Goal: Communication & Community: Answer question/provide support

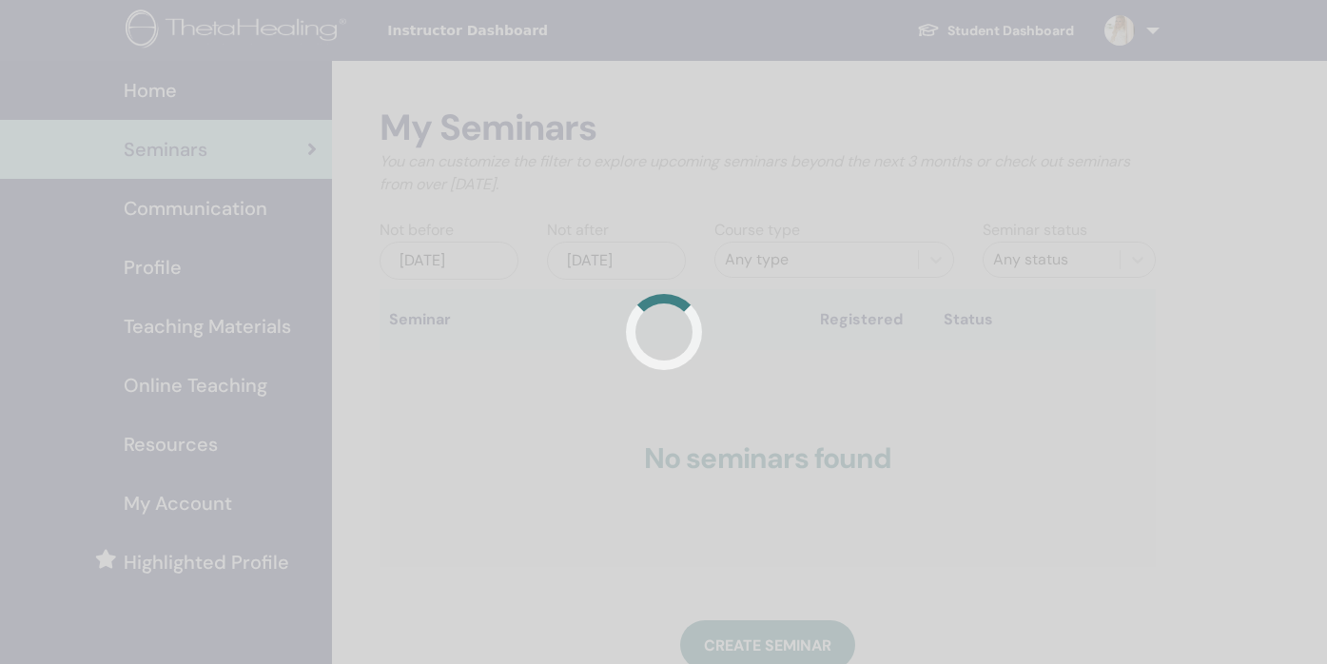
scroll to position [302, 0]
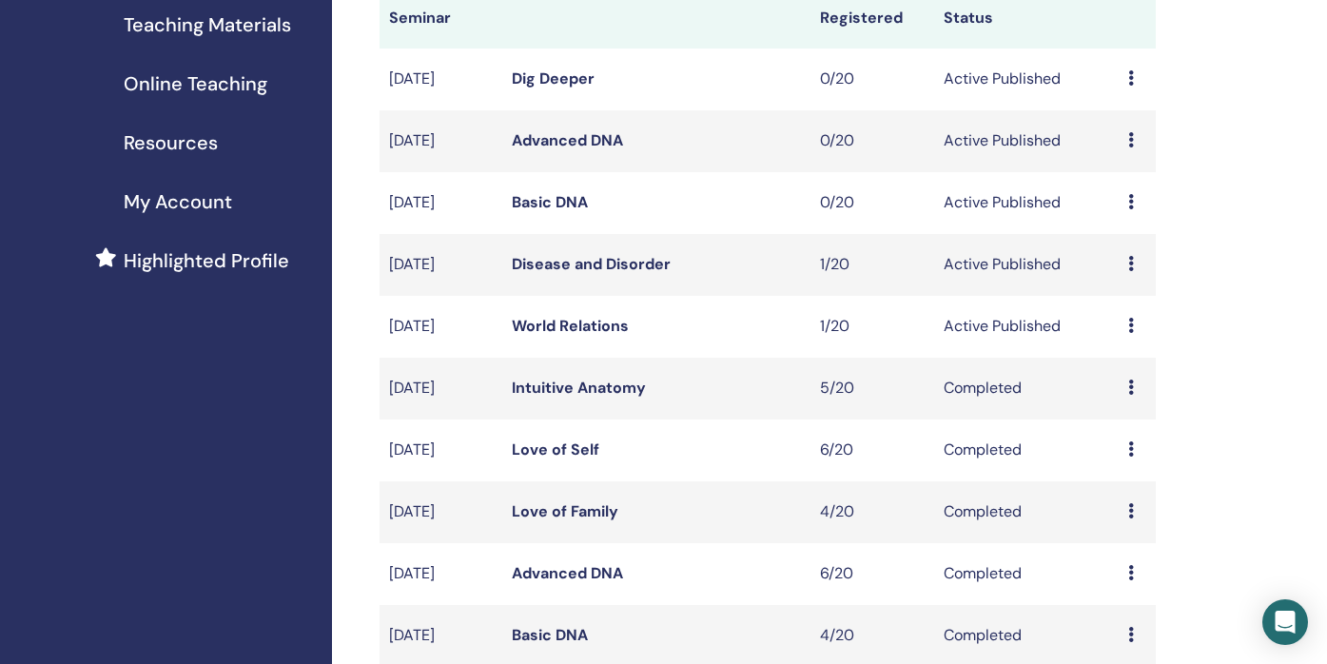
click at [1128, 329] on icon at bounding box center [1131, 325] width 6 height 15
click at [1138, 404] on link "Attendees" at bounding box center [1125, 402] width 72 height 20
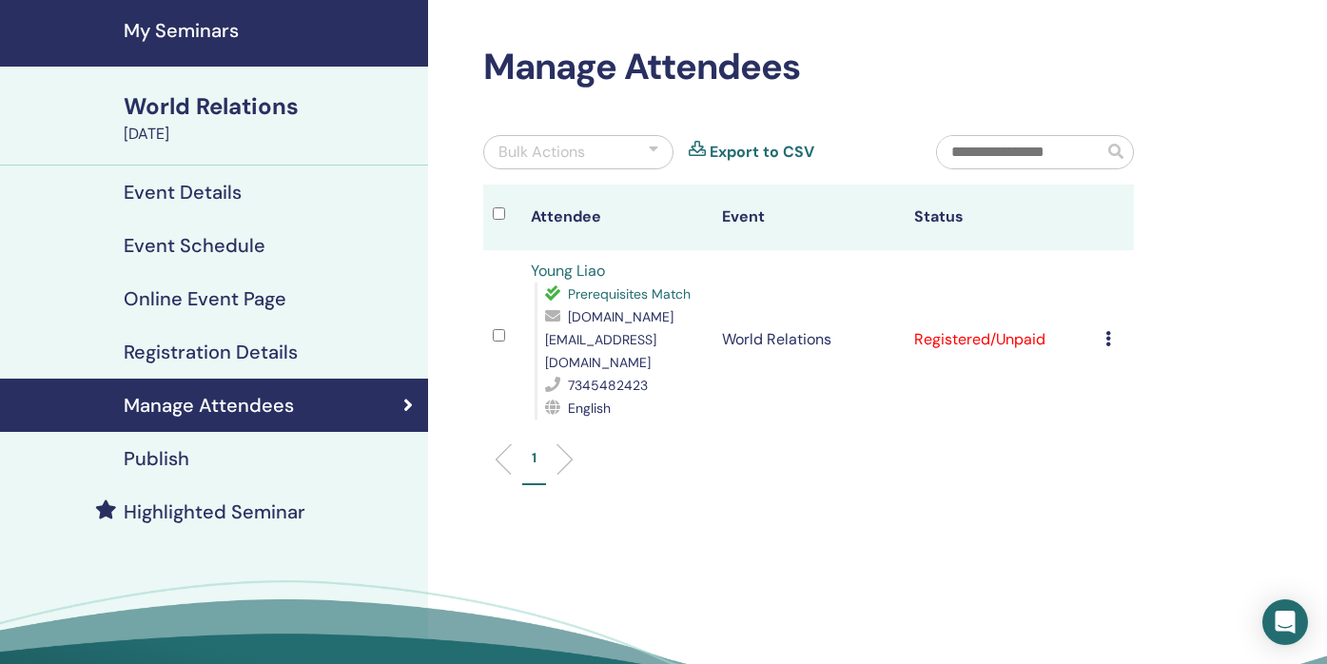
scroll to position [62, 0]
click at [1109, 330] on icon at bounding box center [1108, 337] width 6 height 15
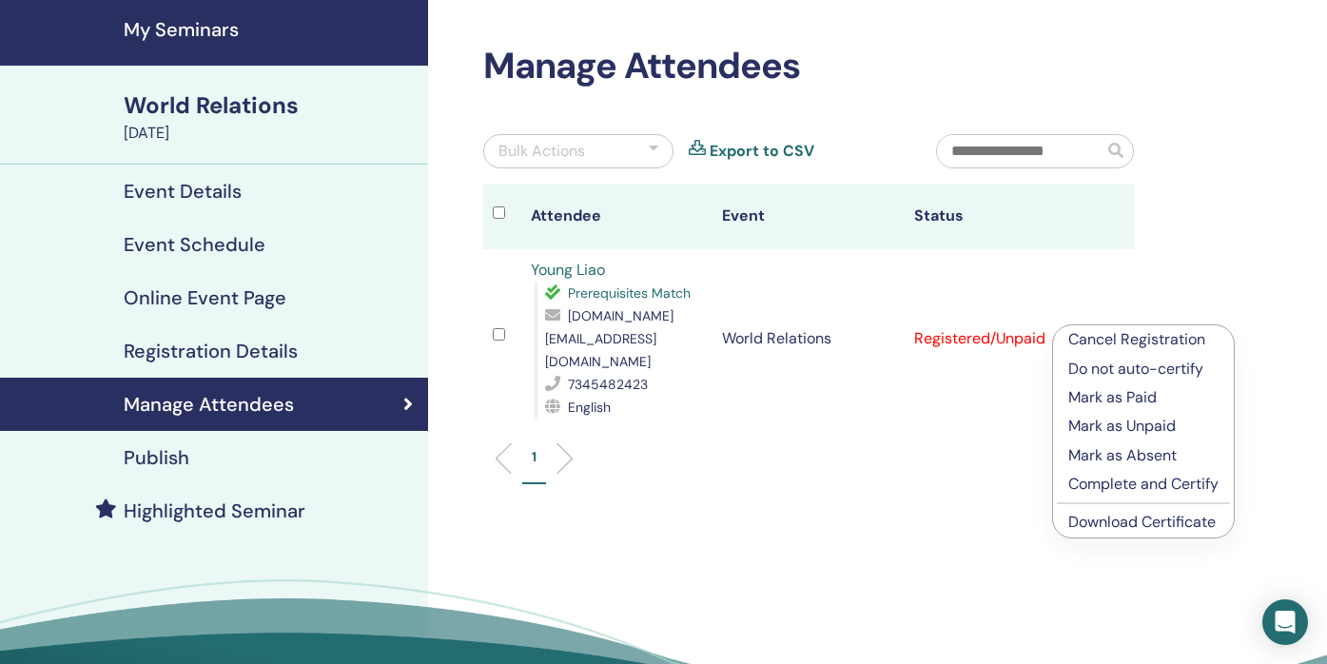
click at [1095, 336] on p "Cancel Registration" at bounding box center [1143, 339] width 150 height 23
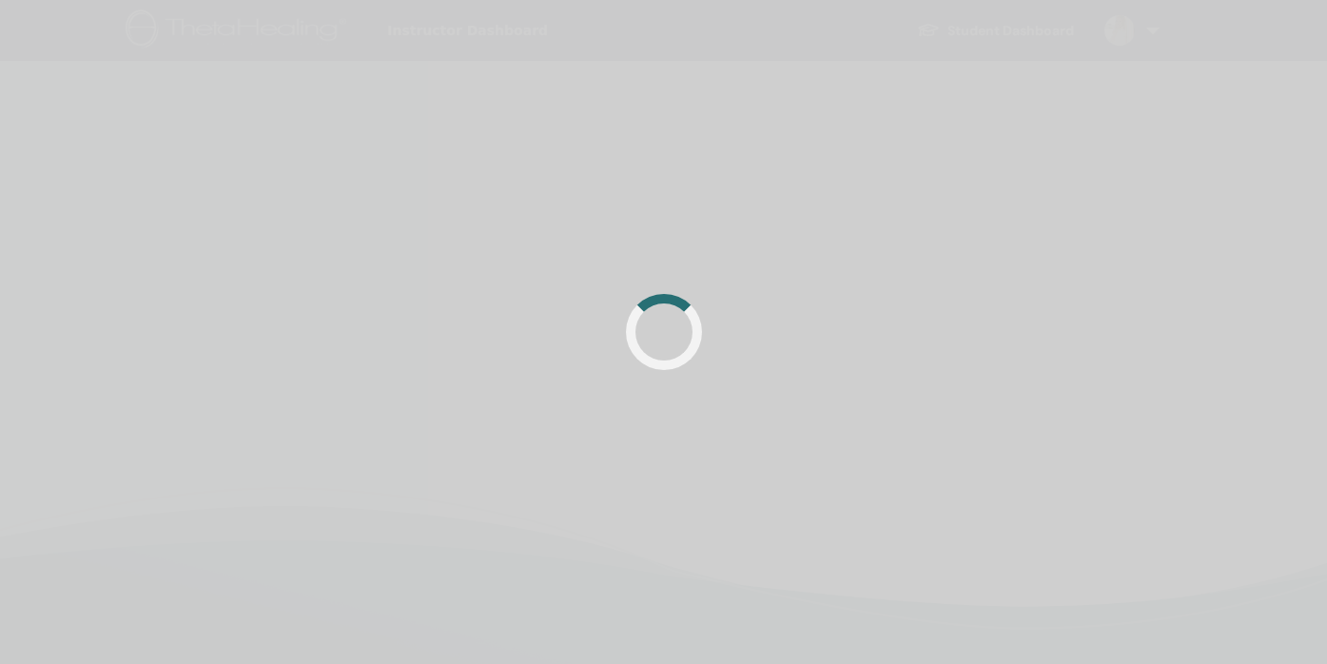
scroll to position [62, 0]
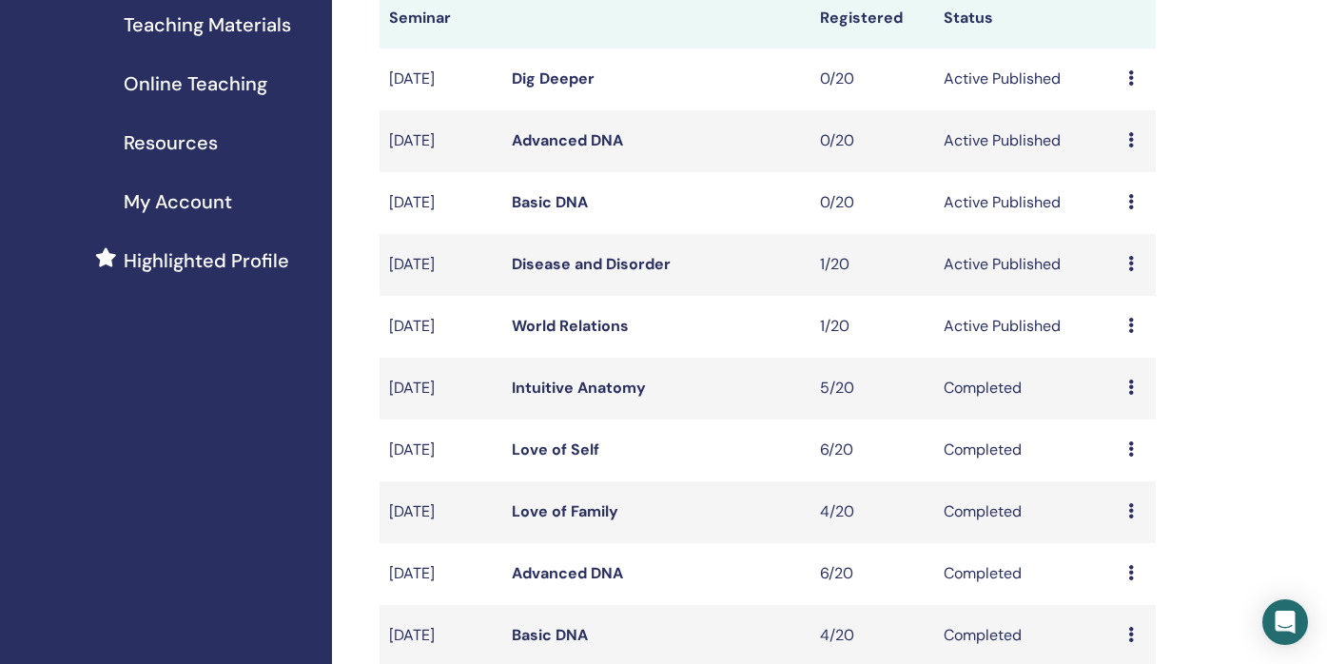
scroll to position [292, 0]
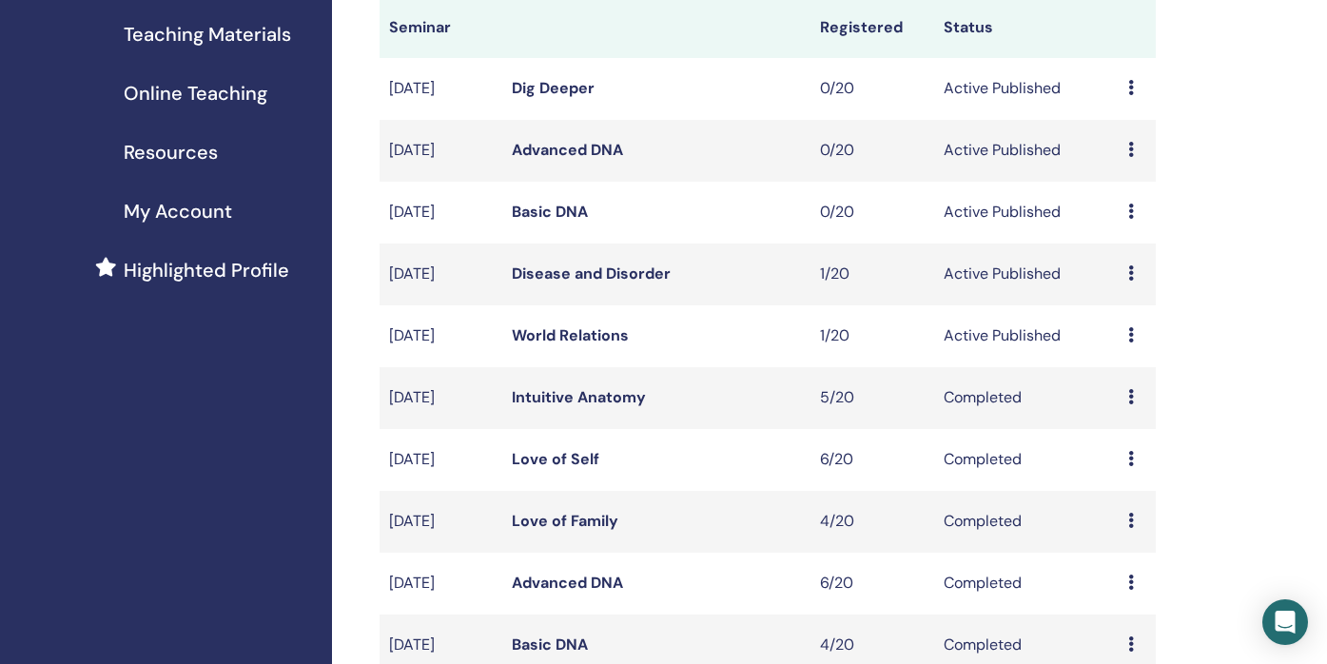
click at [1125, 337] on td "Preview Edit Attendees Cancel" at bounding box center [1137, 336] width 37 height 62
click at [1131, 337] on icon at bounding box center [1131, 334] width 6 height 15
click at [1138, 440] on p "Cancel" at bounding box center [1129, 438] width 72 height 23
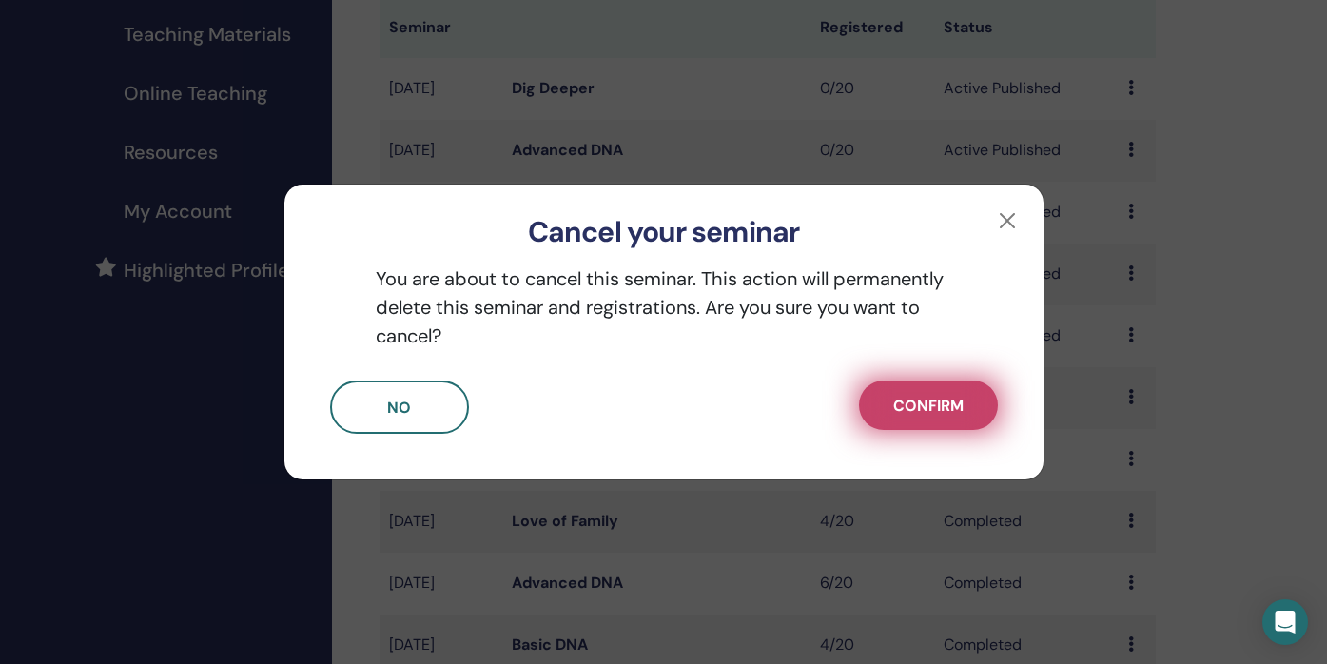
click at [883, 408] on button "Confirm" at bounding box center [928, 405] width 139 height 49
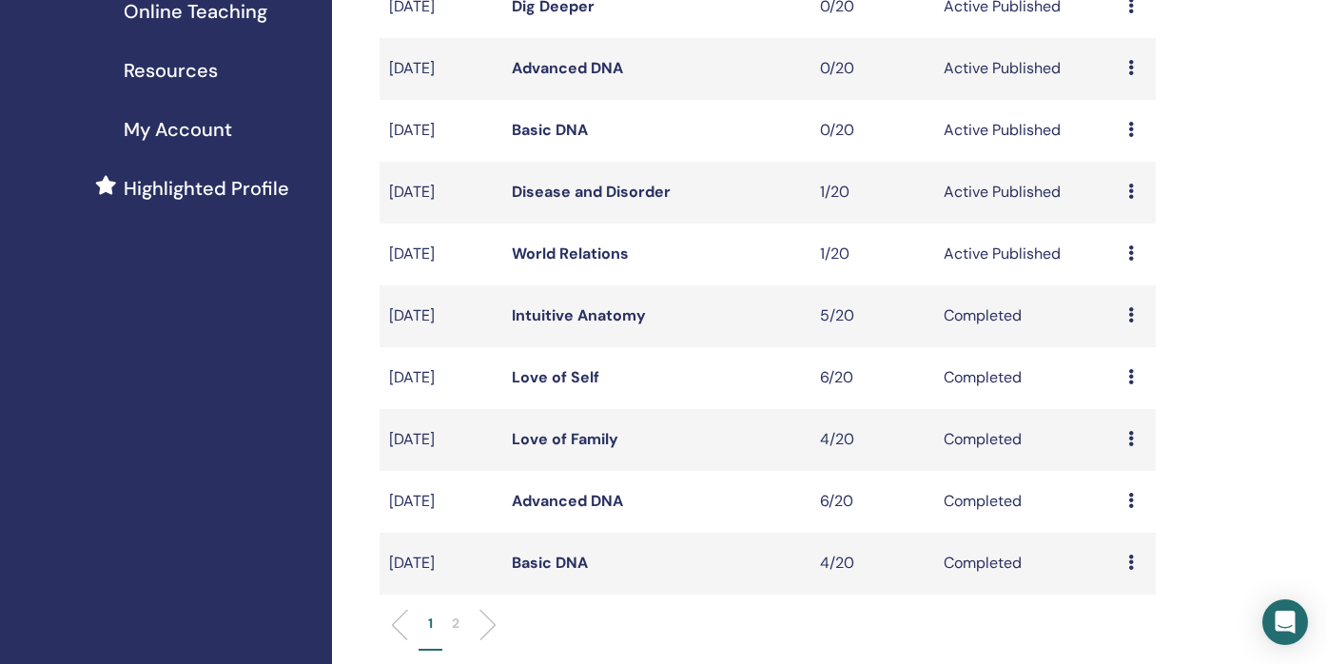
scroll to position [355, 0]
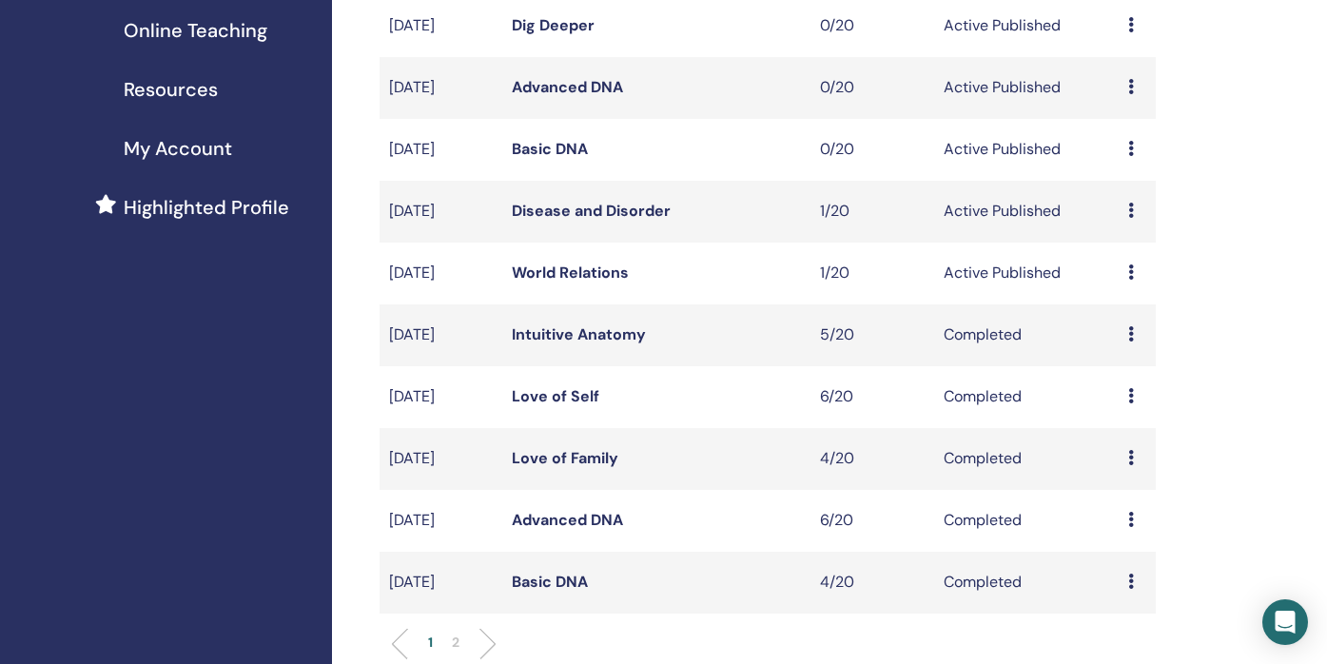
click at [1129, 272] on icon at bounding box center [1131, 271] width 6 height 15
click at [1115, 314] on link "Edit" at bounding box center [1105, 316] width 28 height 20
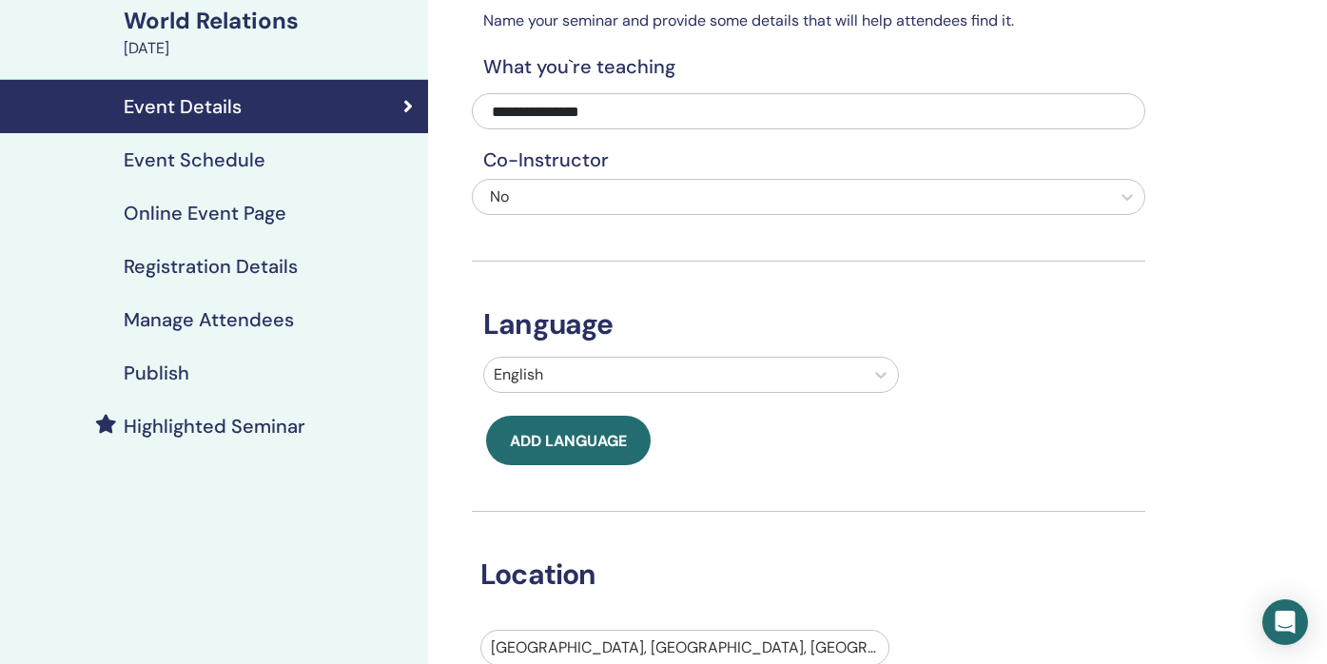
scroll to position [3, 0]
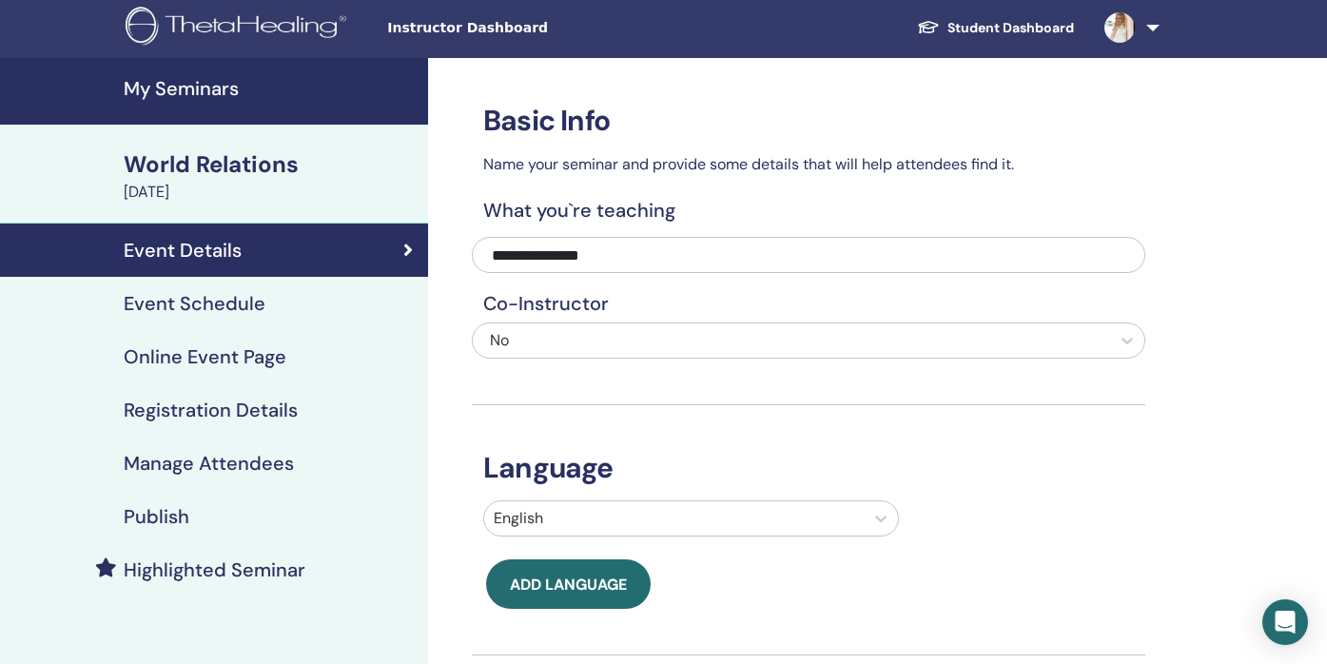
click at [215, 309] on h4 "Event Schedule" at bounding box center [195, 303] width 142 height 23
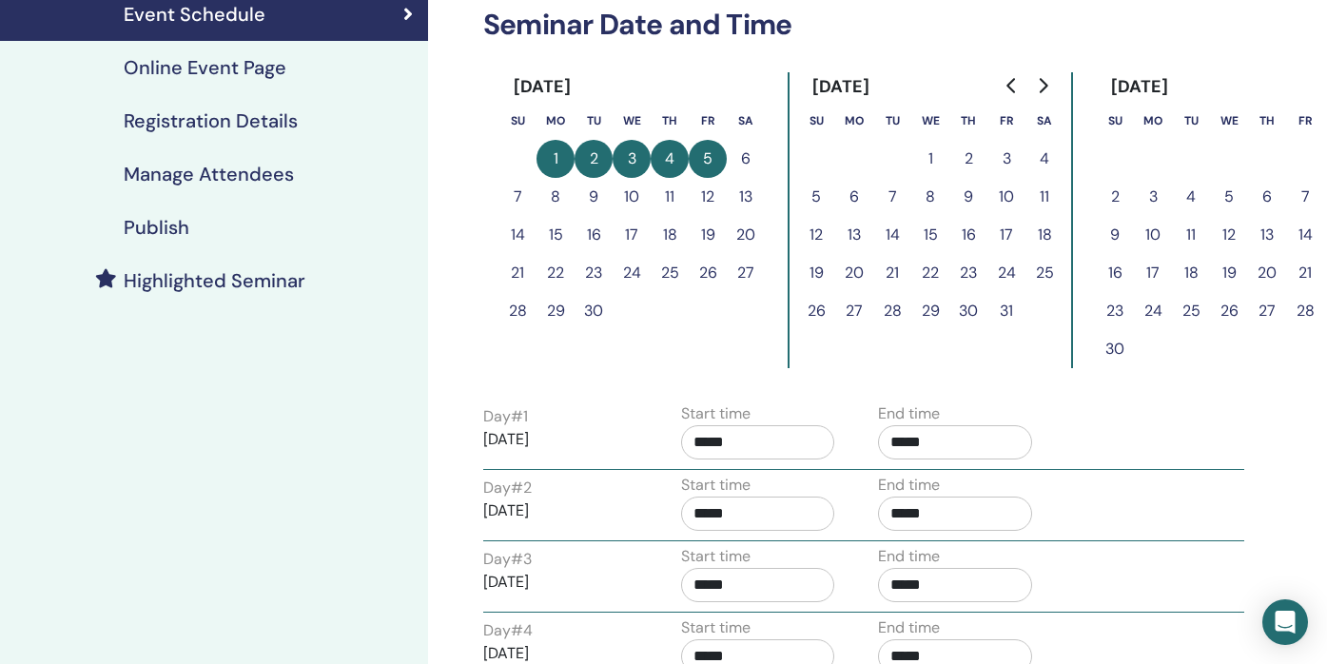
scroll to position [271, 0]
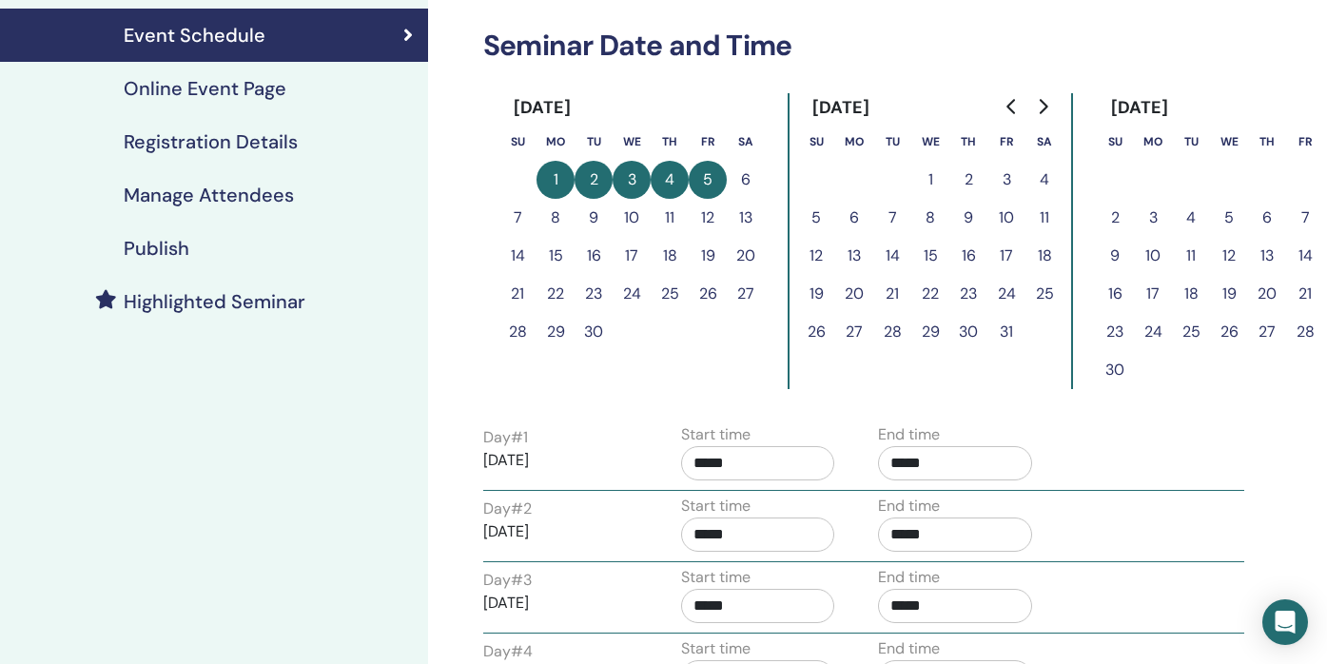
click at [225, 88] on h4 "Online Event Page" at bounding box center [205, 88] width 163 height 23
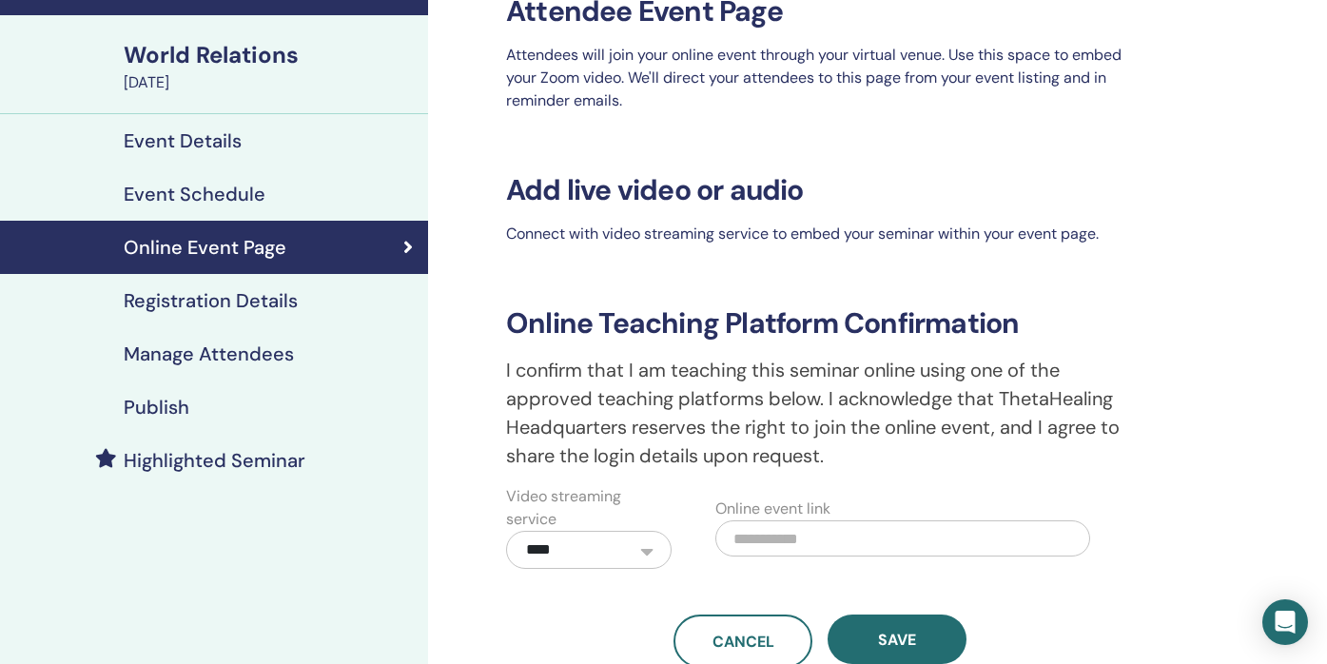
scroll to position [127, 0]
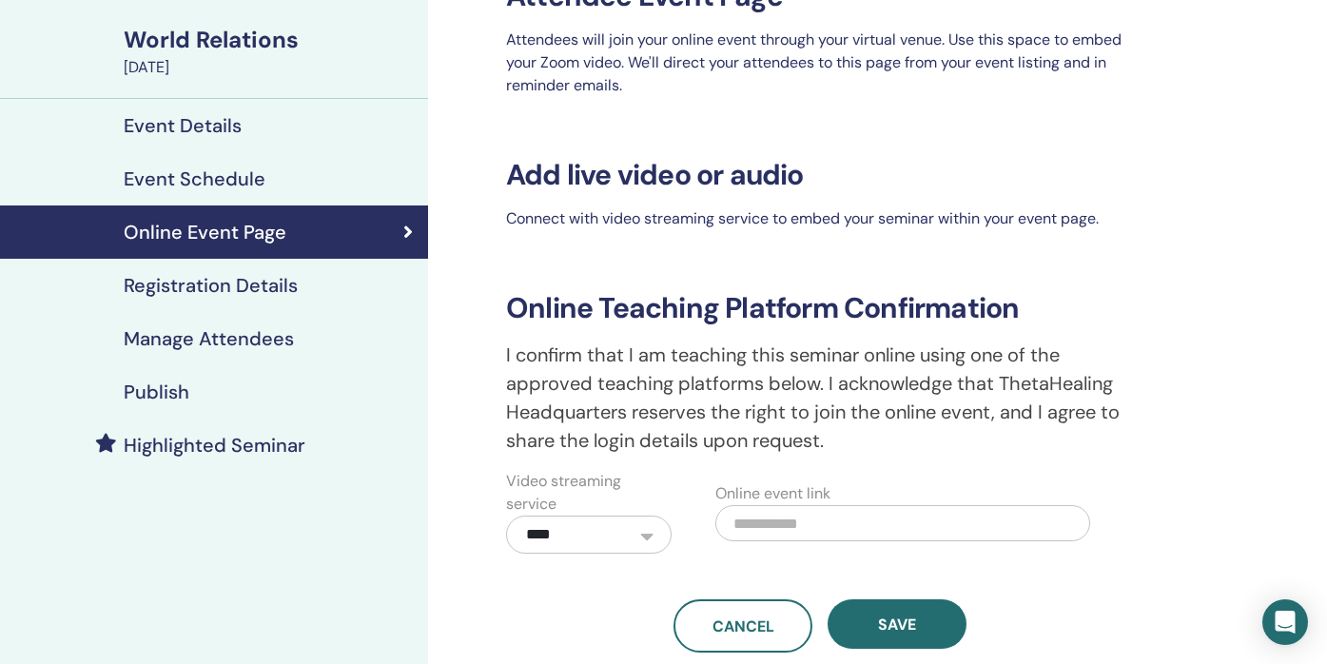
click at [215, 284] on h4 "Registration Details" at bounding box center [211, 285] width 174 height 23
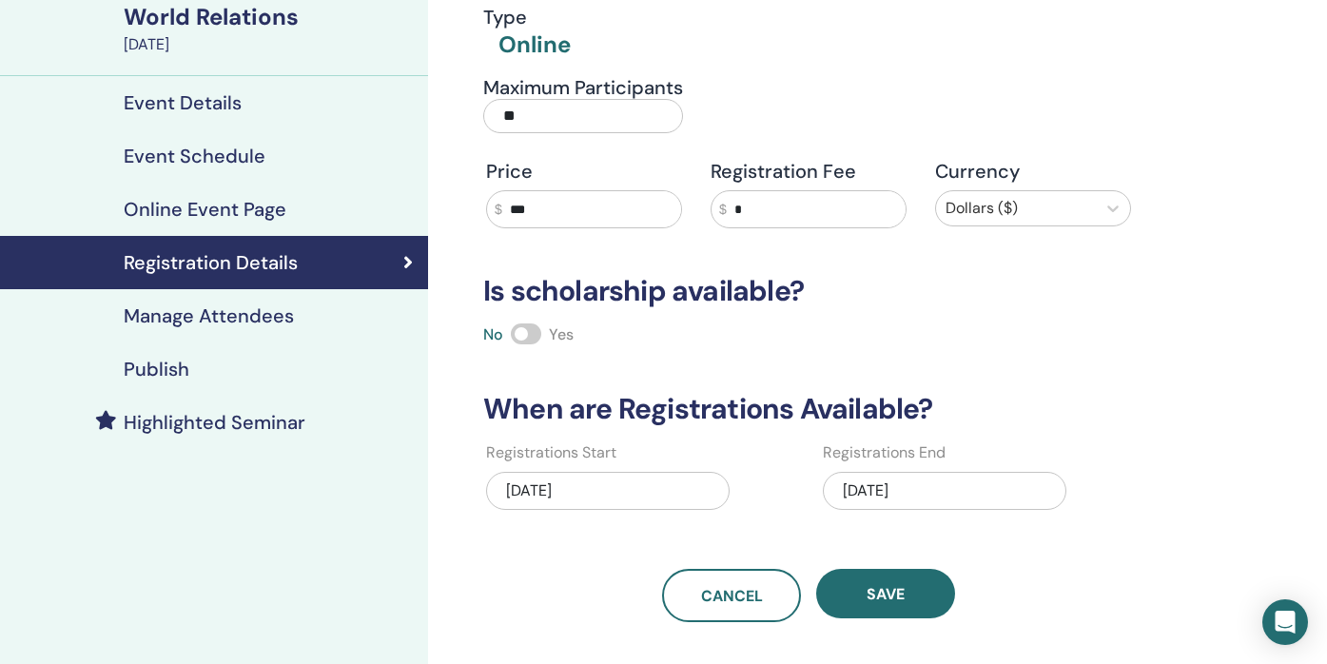
scroll to position [142, 0]
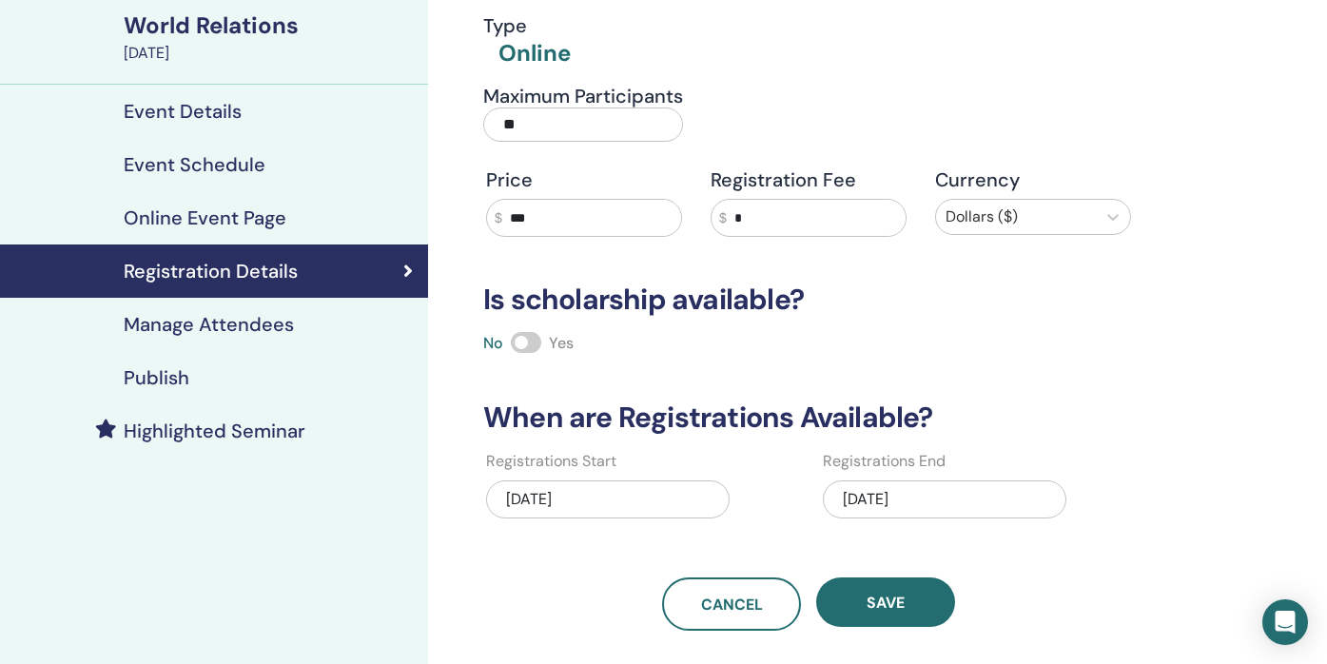
click at [232, 324] on h4 "Manage Attendees" at bounding box center [209, 324] width 170 height 23
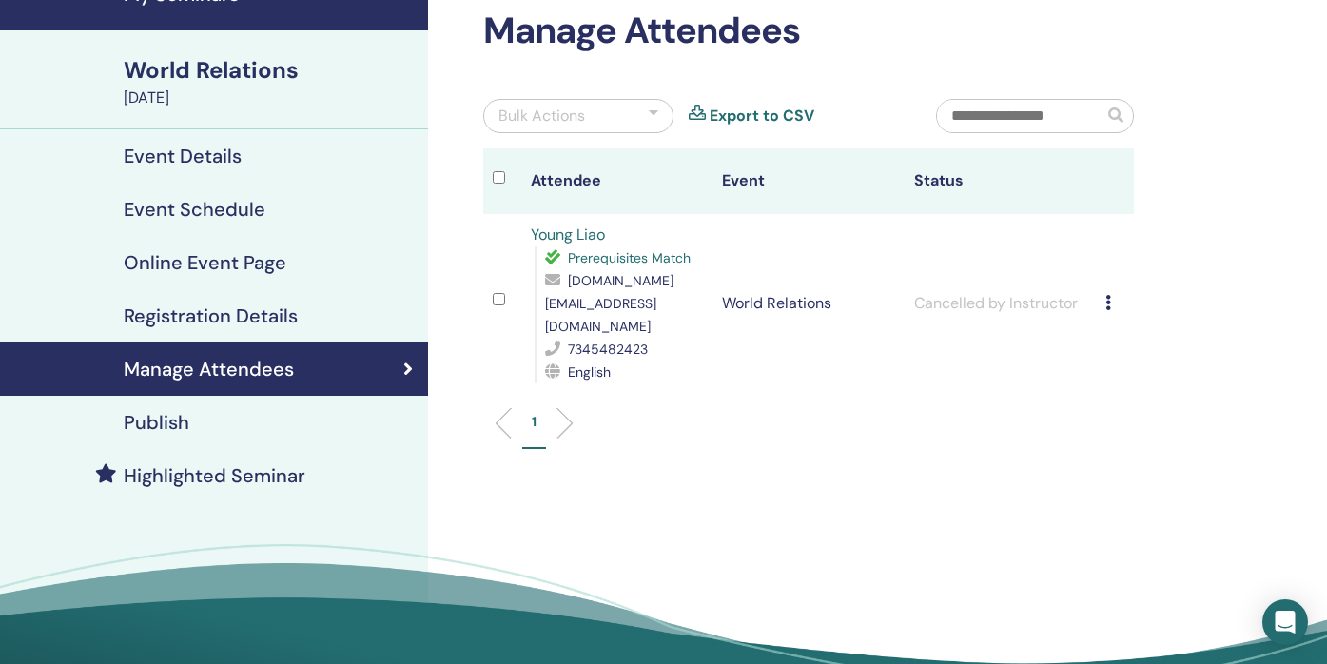
scroll to position [106, 0]
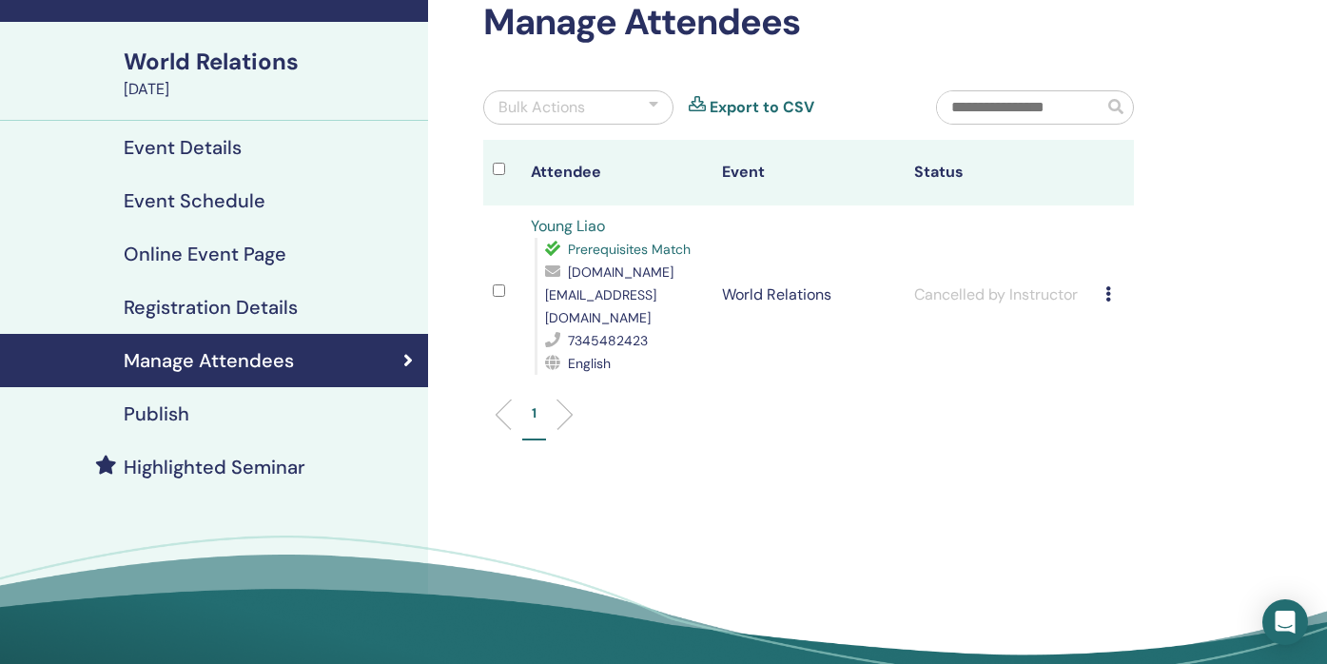
click at [440, 275] on div "Manage Attendees Bulk Actions Export to CSV Attendee Event Status Young Liao Pr…" at bounding box center [870, 340] width 885 height 771
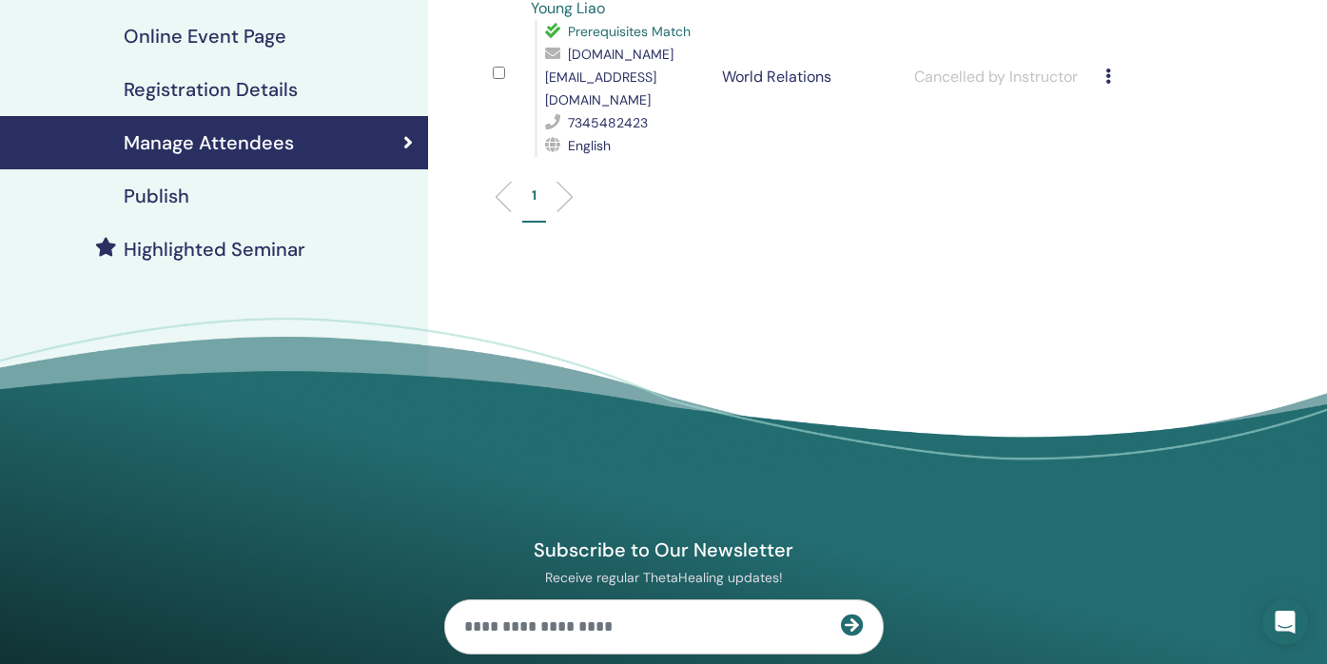
scroll to position [307, 0]
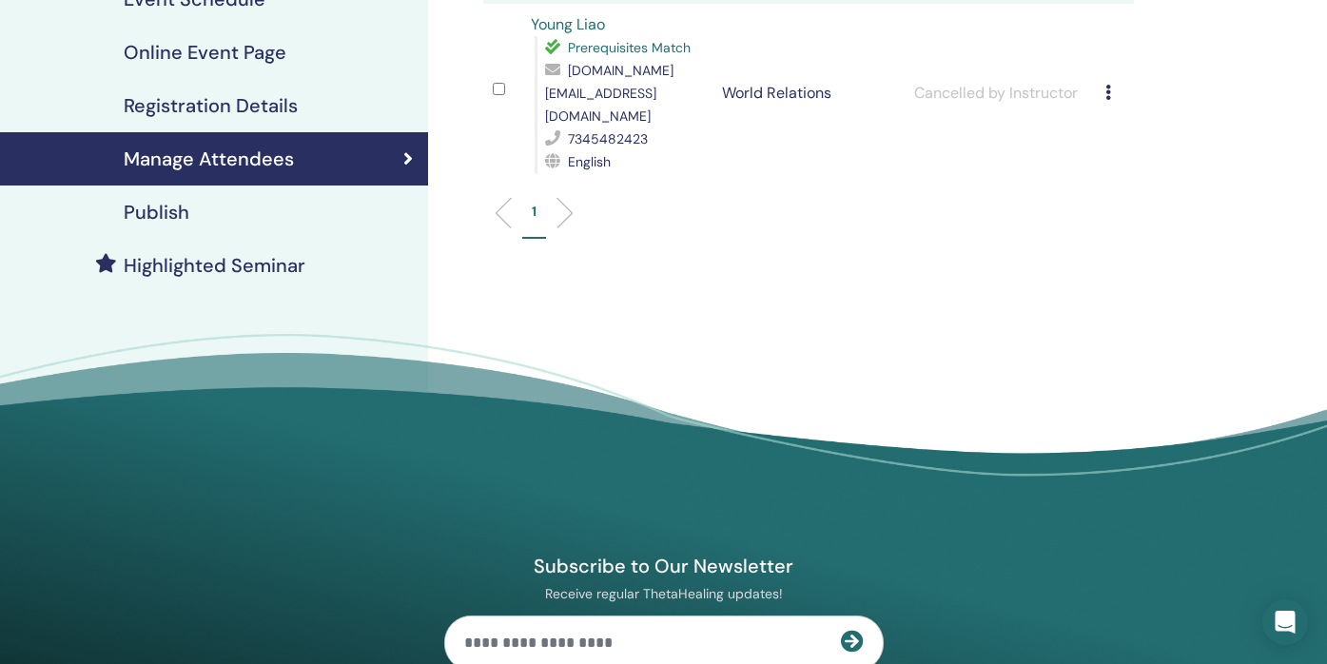
click at [175, 209] on h4 "Publish" at bounding box center [157, 212] width 66 height 23
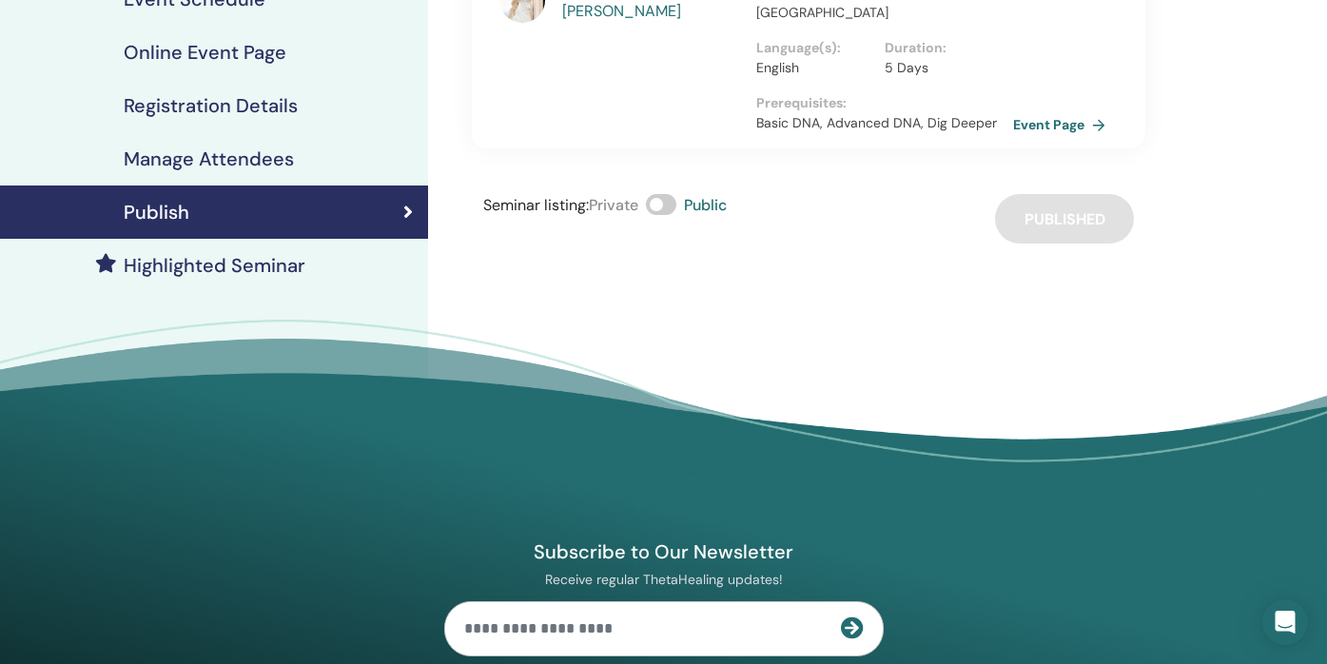
scroll to position [251, 0]
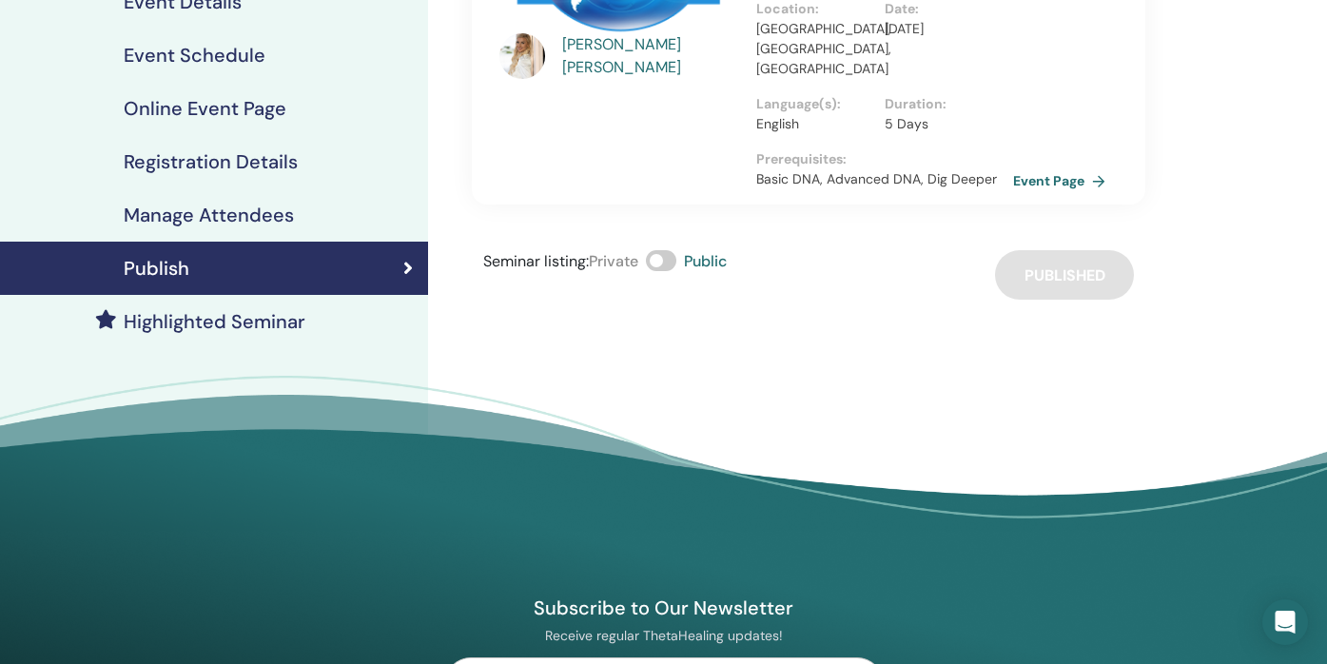
click at [670, 250] on span at bounding box center [661, 260] width 30 height 21
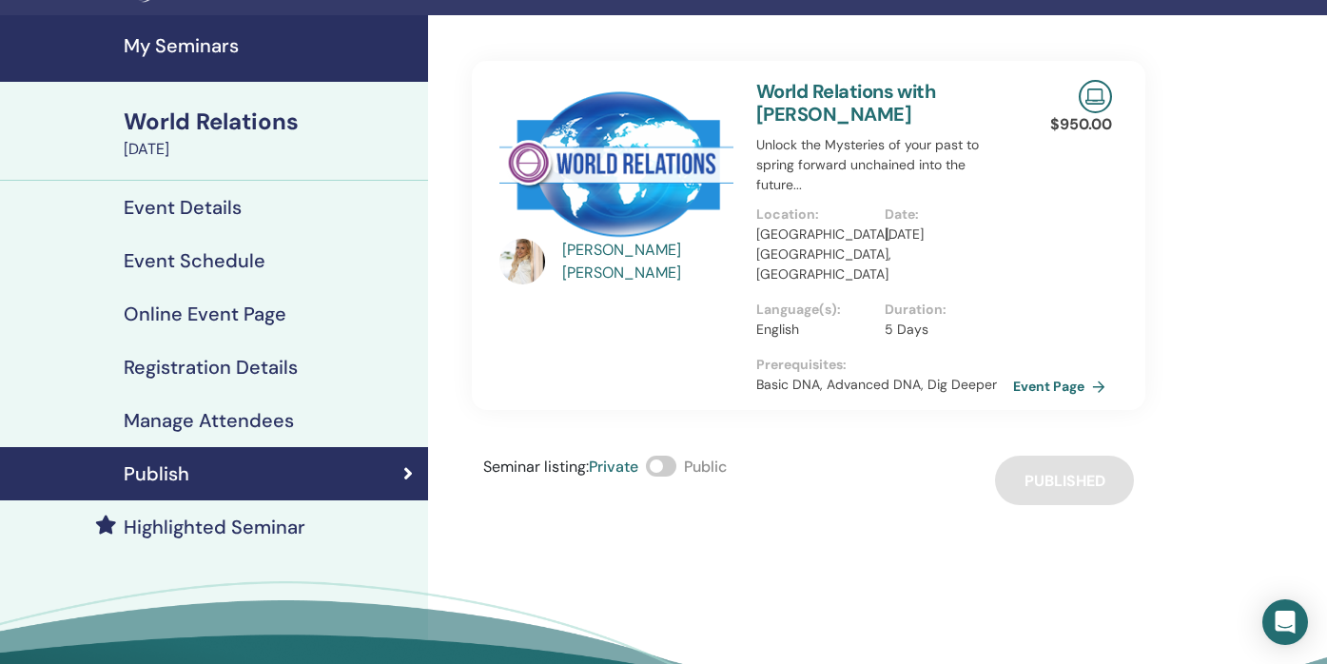
scroll to position [45, 0]
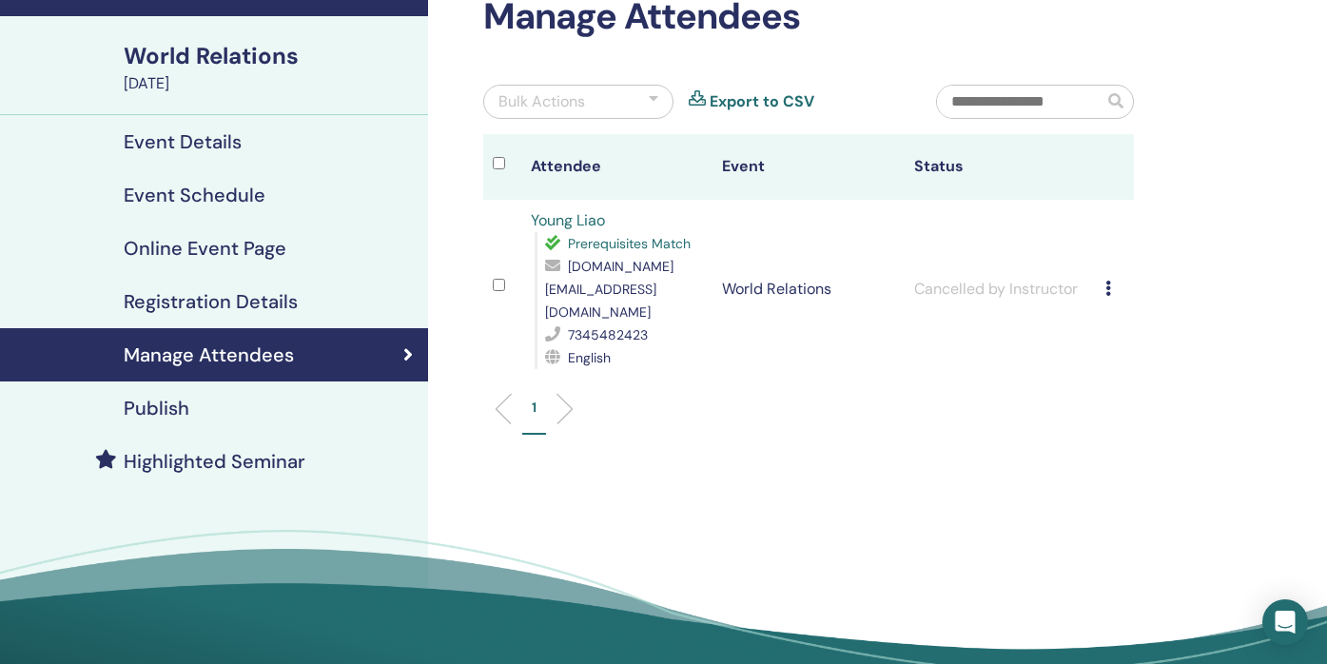
scroll to position [107, 0]
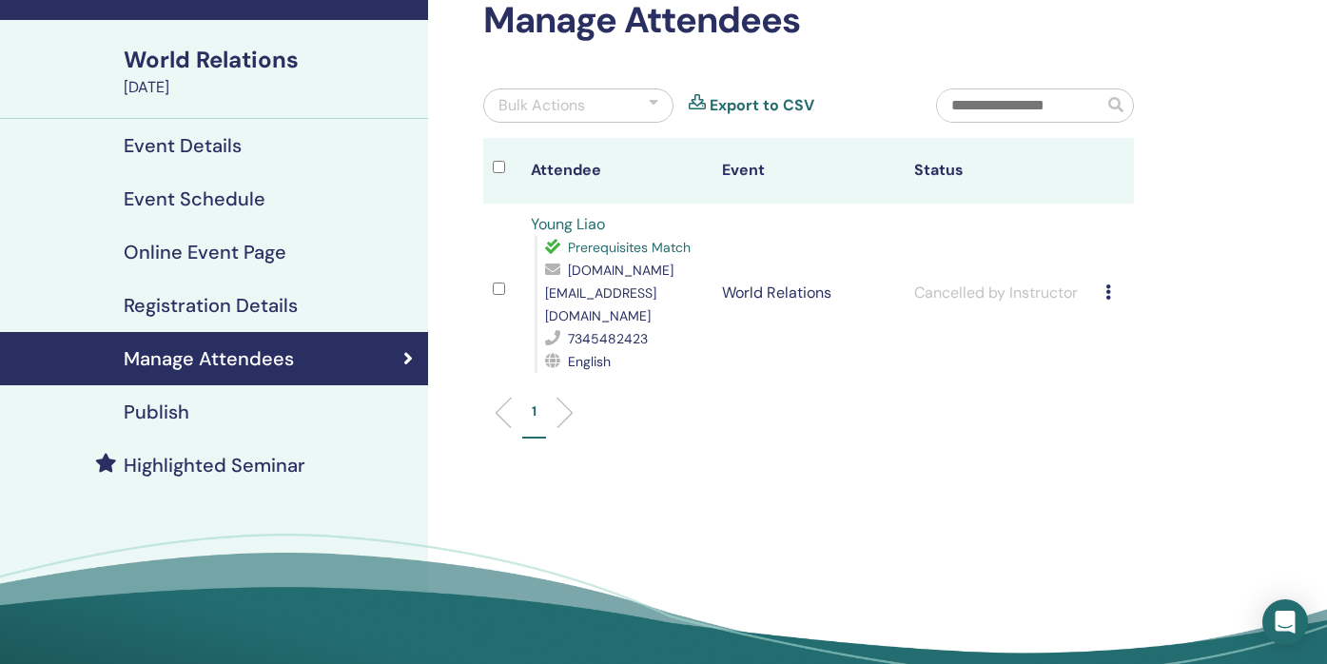
click at [1109, 284] on icon at bounding box center [1108, 291] width 6 height 15
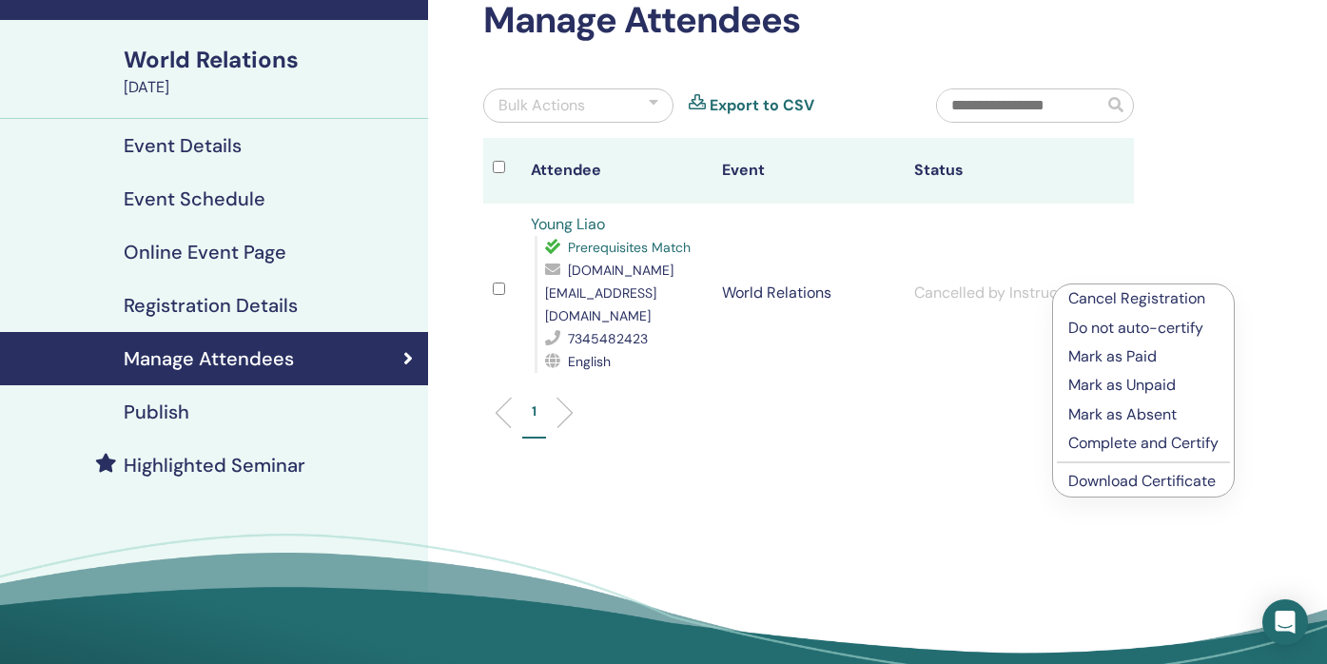
click at [1178, 248] on div "Manage Attendees Bulk Actions Export to CSV Attendee Event Status Young Liao Pr…" at bounding box center [870, 338] width 885 height 771
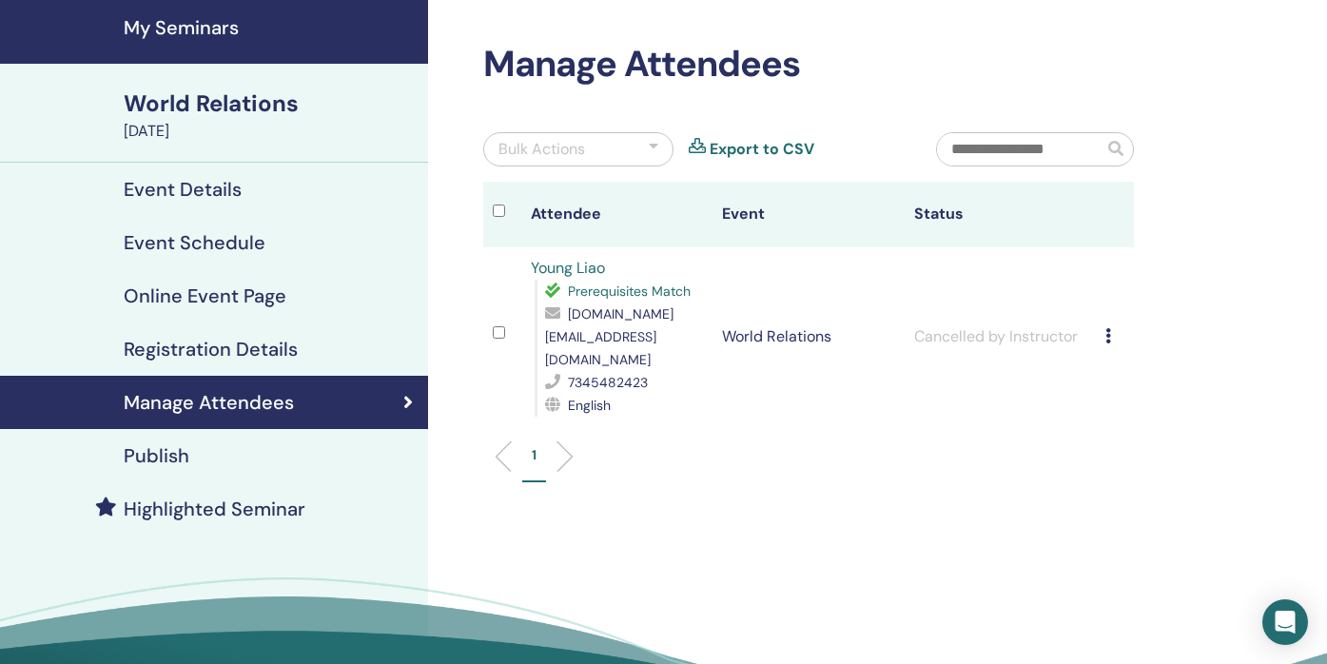
scroll to position [65, 0]
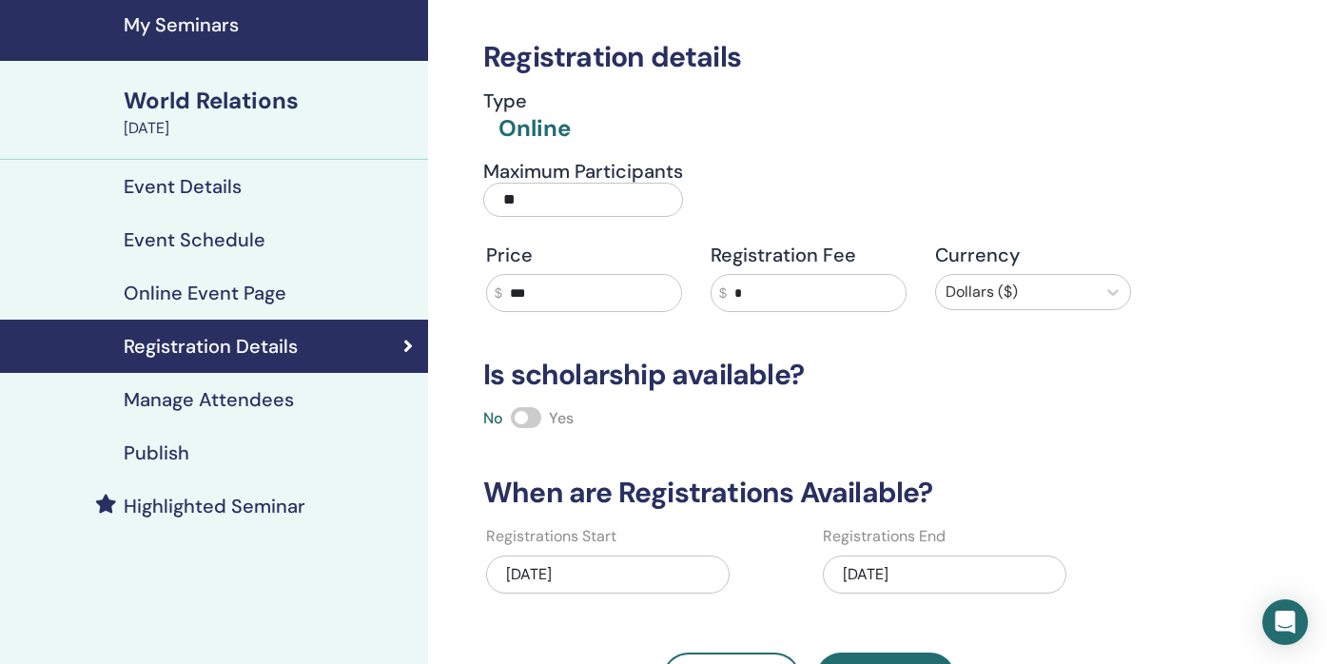
scroll to position [142, 0]
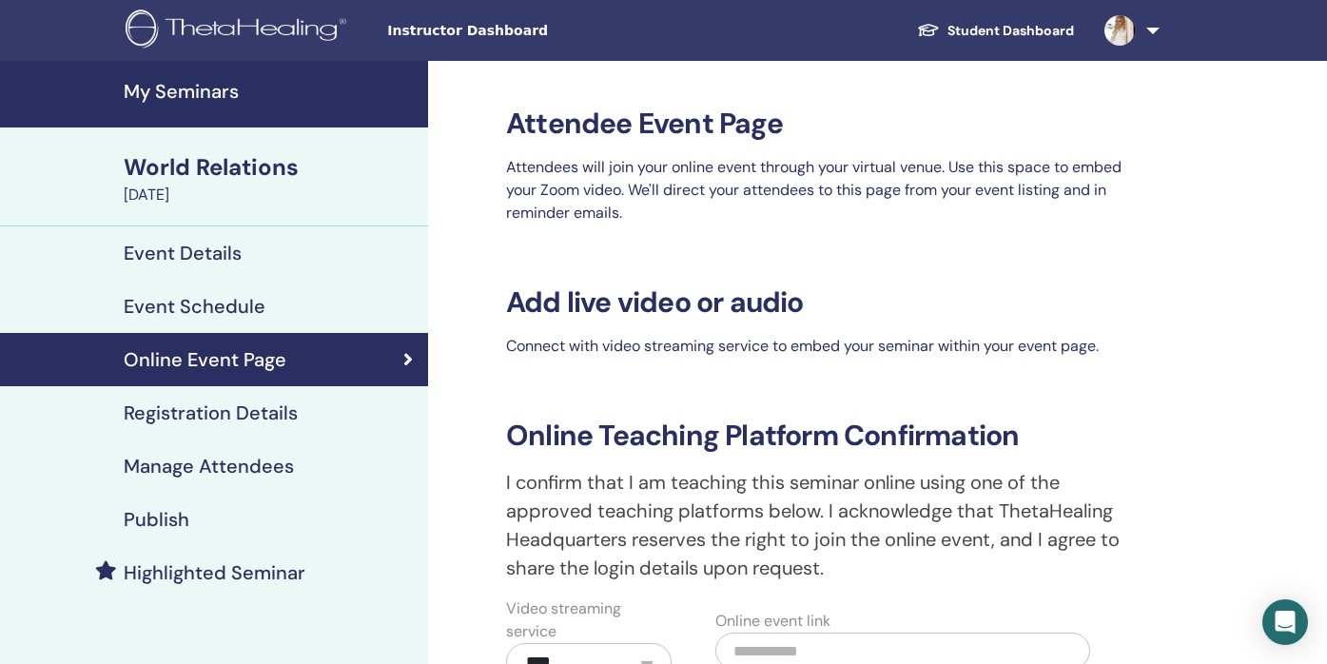
click at [414, 28] on span "Instructor Dashboard" at bounding box center [529, 31] width 285 height 20
click at [158, 41] on img at bounding box center [239, 31] width 227 height 43
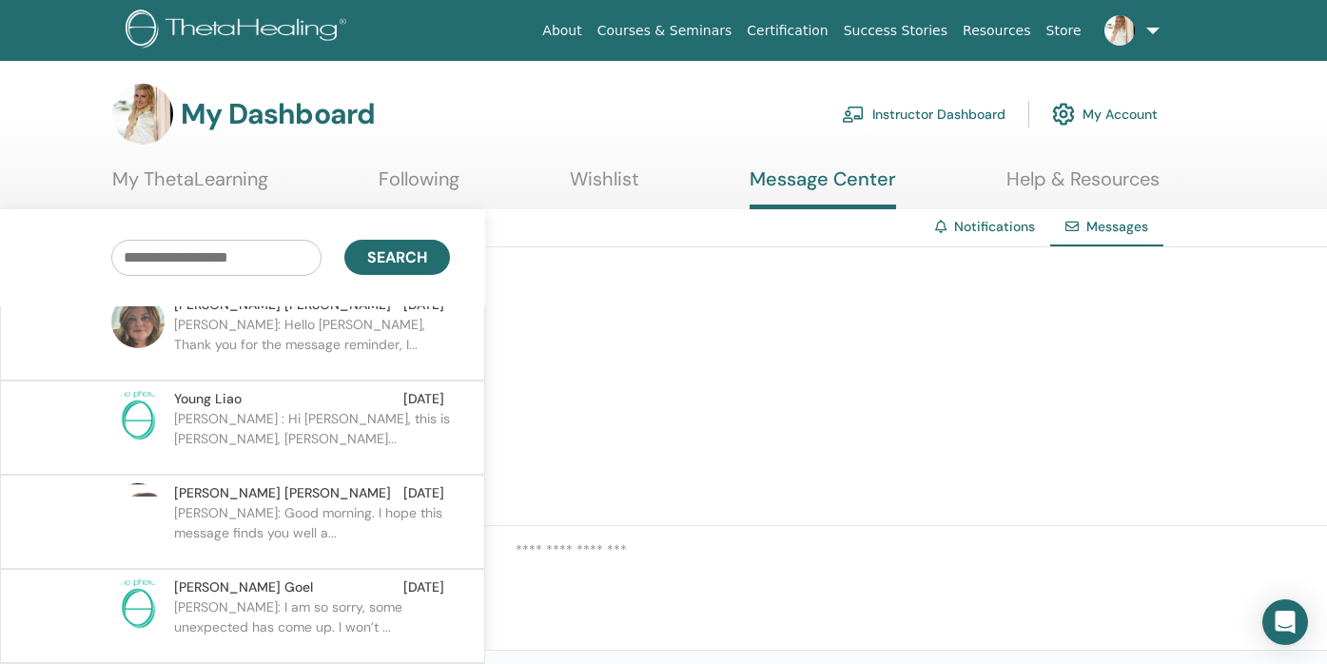
scroll to position [11, 0]
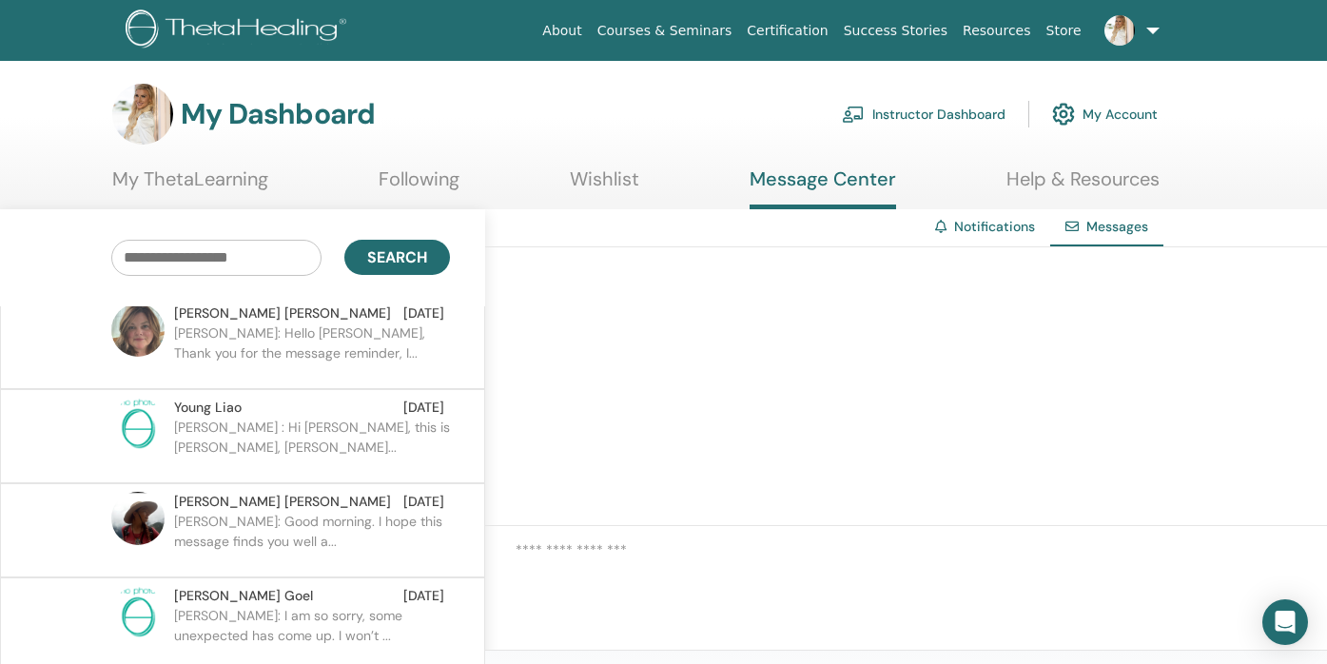
click at [304, 428] on p "Dr. Allison : Hi Young, this is Daisy, Dr. Allison Snowden’s..." at bounding box center [312, 446] width 276 height 57
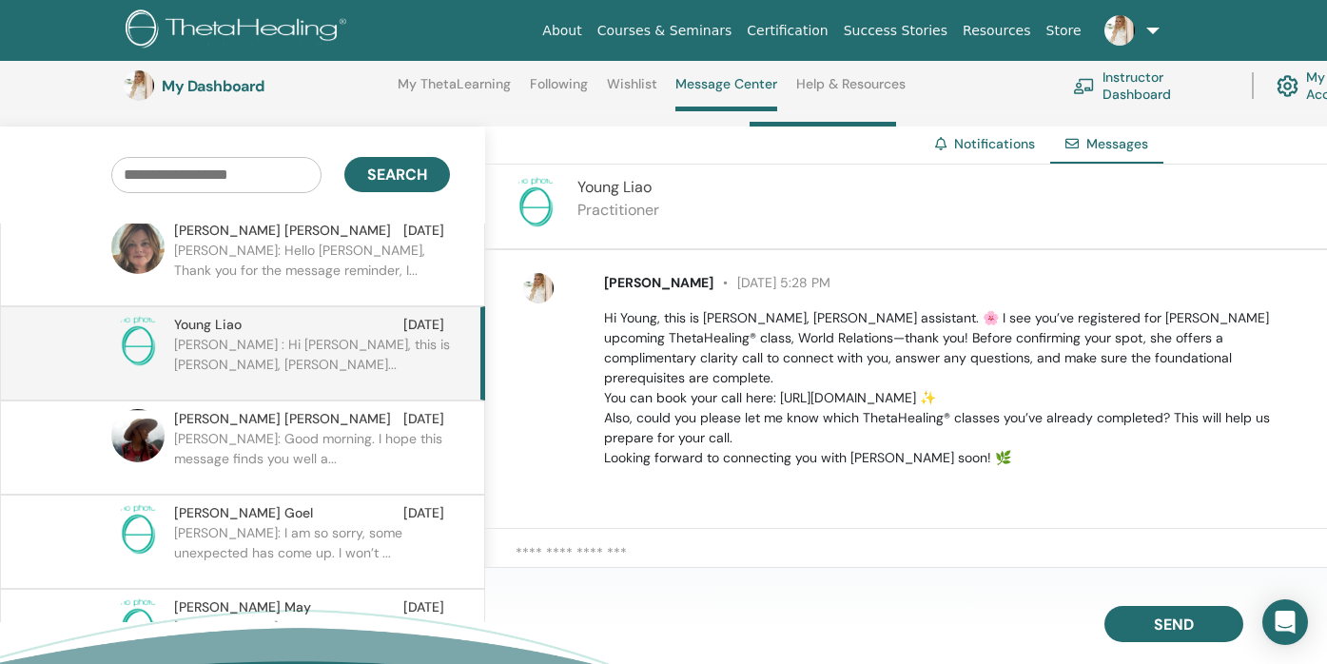
scroll to position [188, 0]
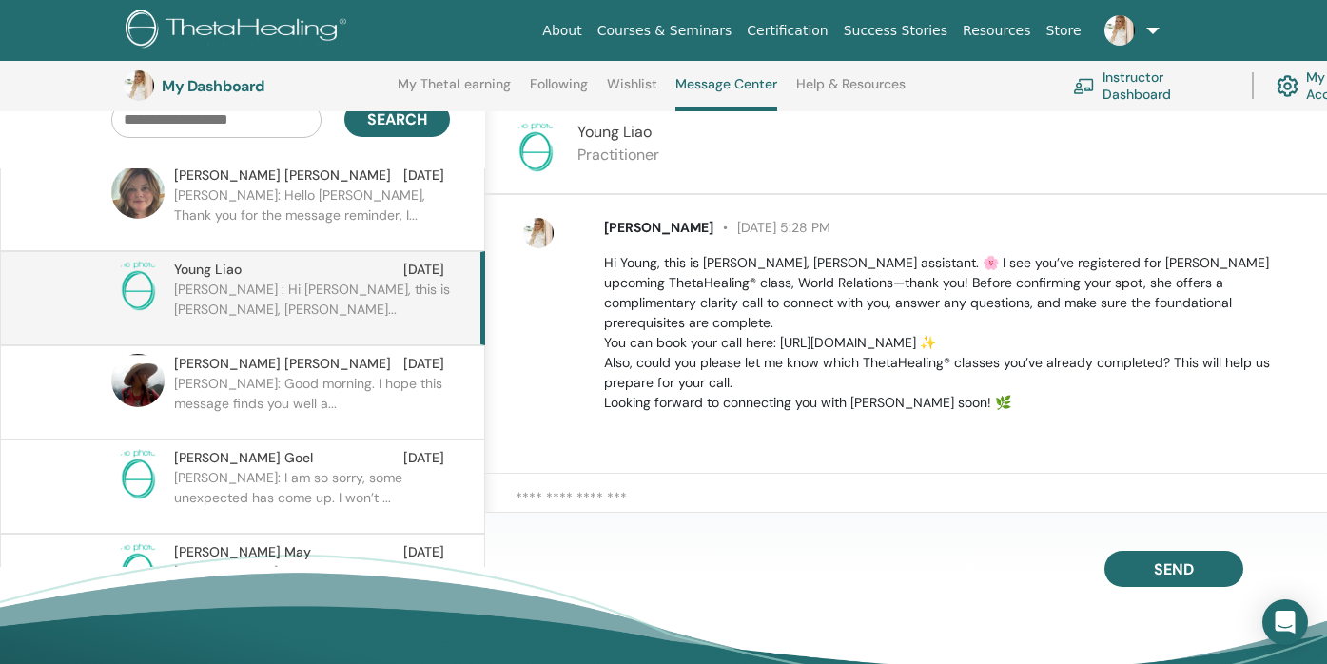
click at [658, 491] on textarea at bounding box center [921, 506] width 811 height 39
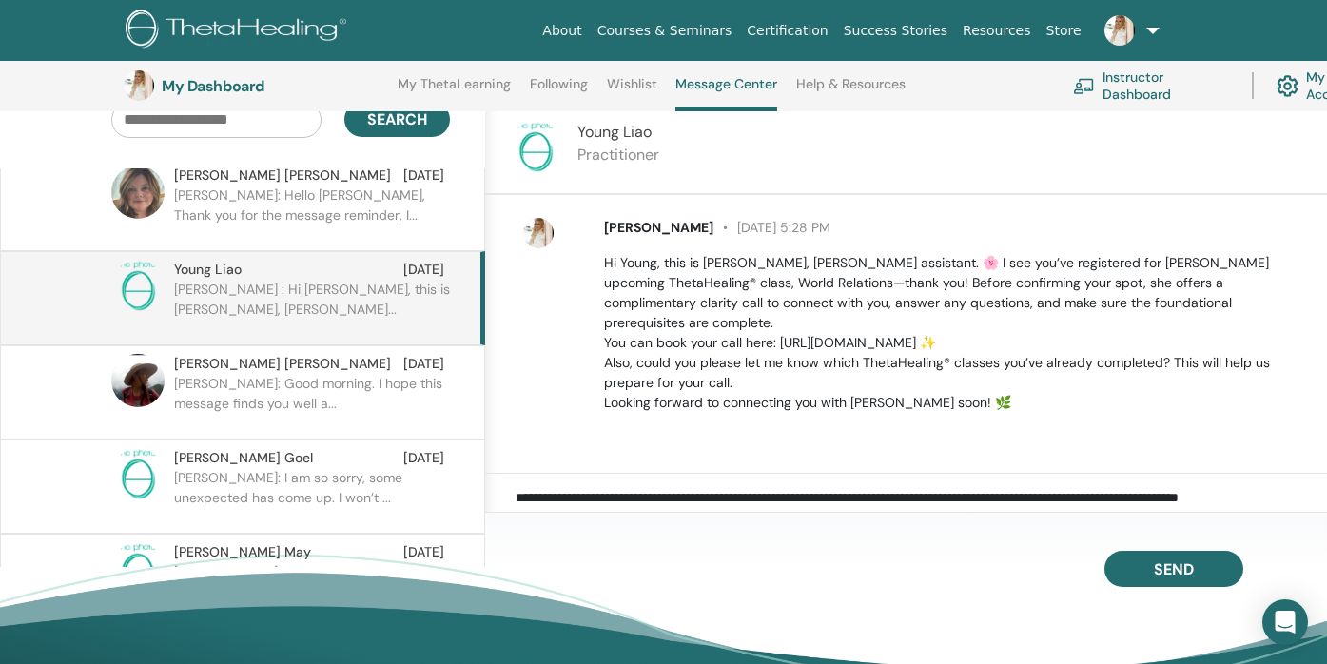
scroll to position [1, 0]
click at [518, 516] on textarea "**********" at bounding box center [921, 506] width 811 height 39
click at [746, 523] on textarea "**********" at bounding box center [921, 506] width 811 height 39
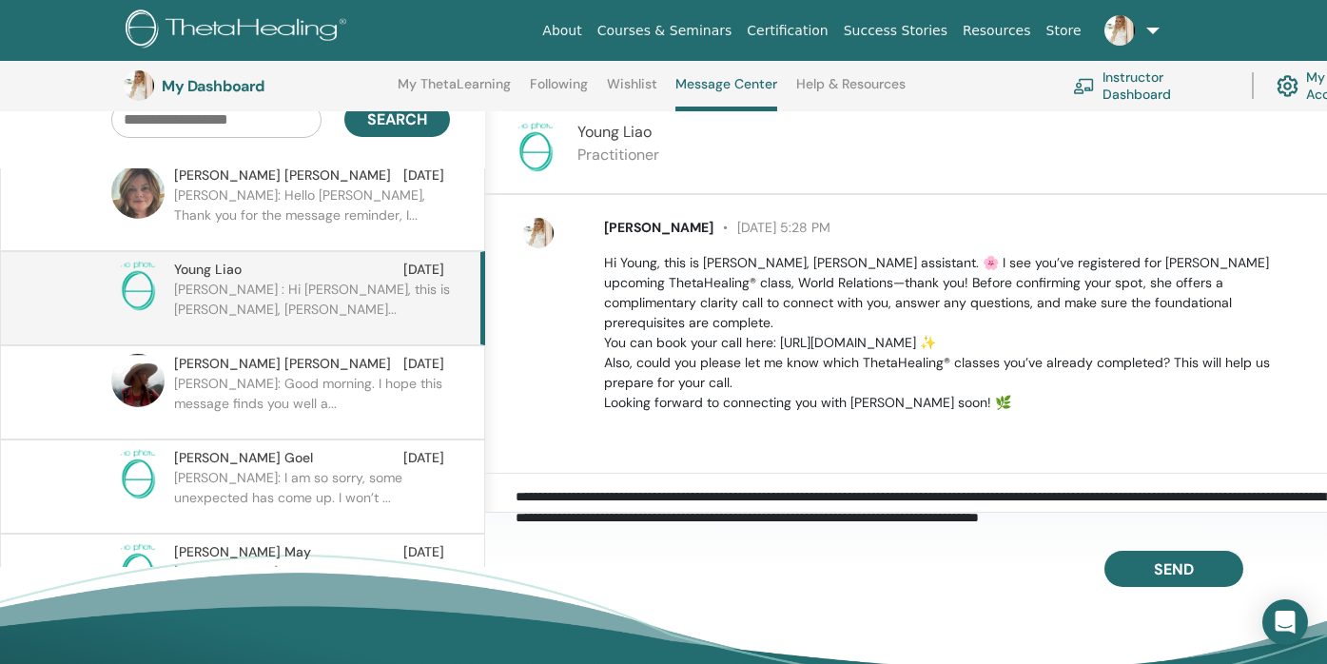
click at [1180, 519] on textarea "**********" at bounding box center [921, 506] width 811 height 39
click at [1210, 513] on textarea "**********" at bounding box center [921, 506] width 811 height 39
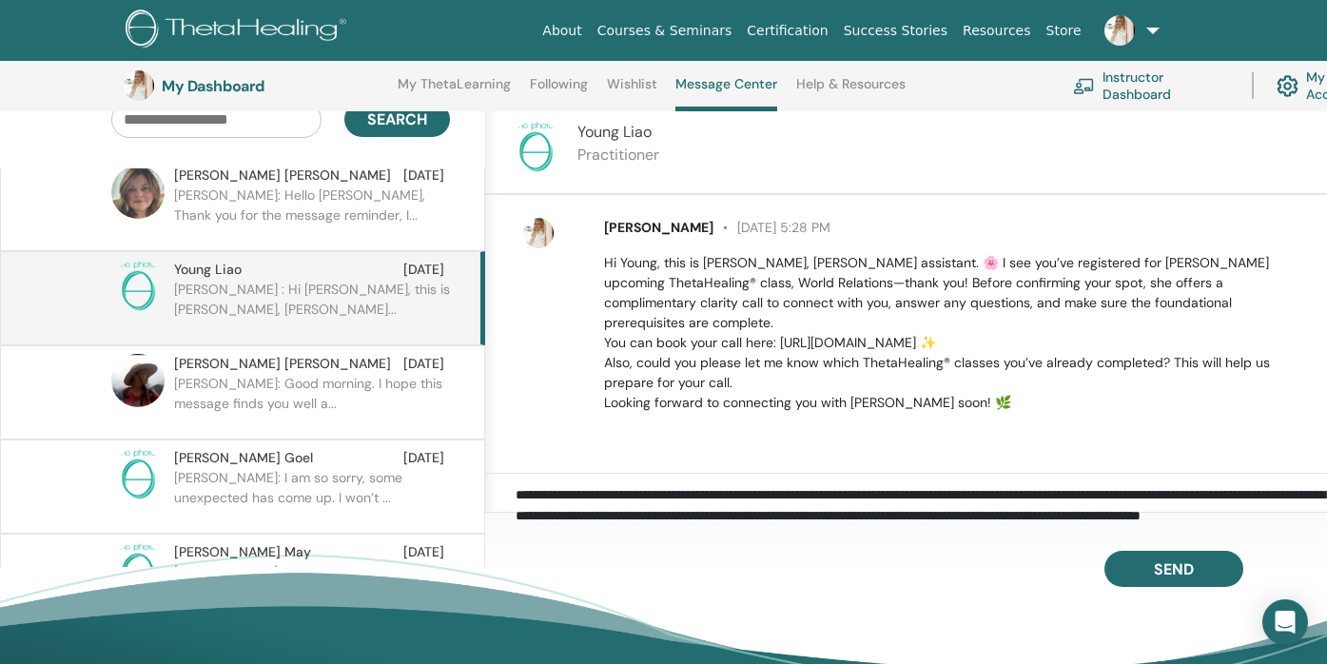
click at [637, 523] on textarea "**********" at bounding box center [921, 506] width 811 height 39
click at [771, 516] on textarea "**********" at bounding box center [921, 506] width 811 height 39
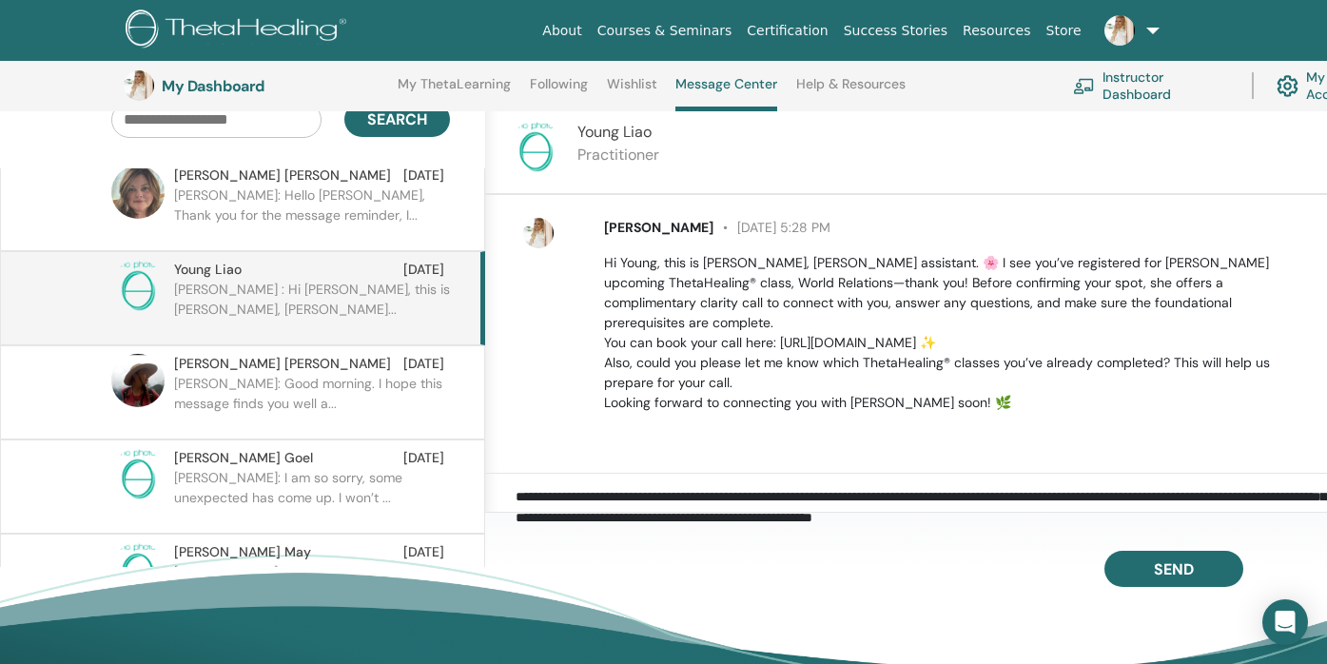
scroll to position [43, 0]
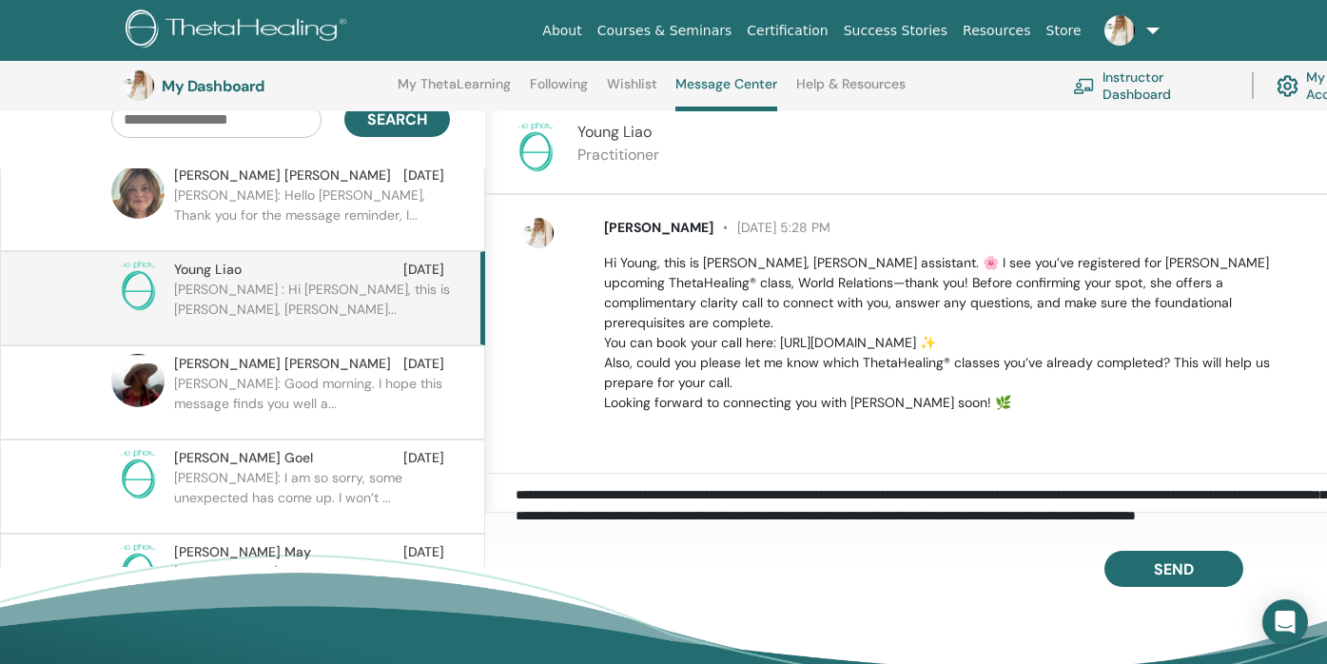
click at [837, 519] on textarea "**********" at bounding box center [921, 506] width 811 height 39
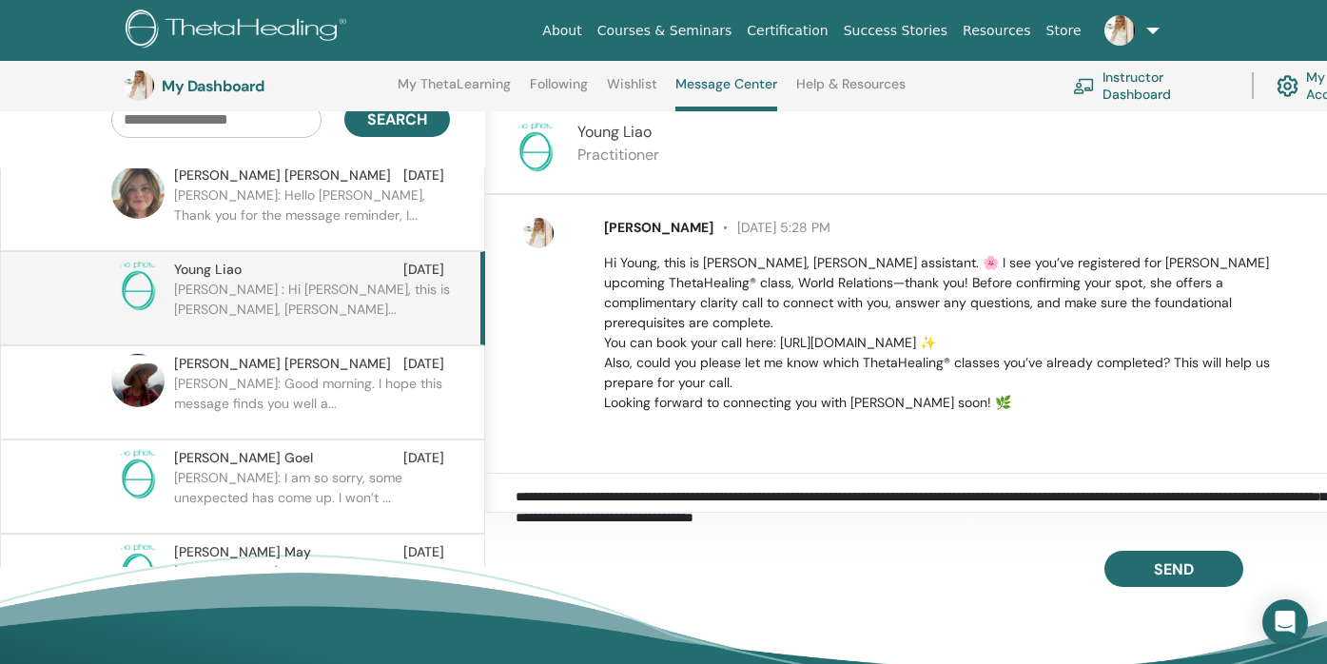
scroll to position [64, 0]
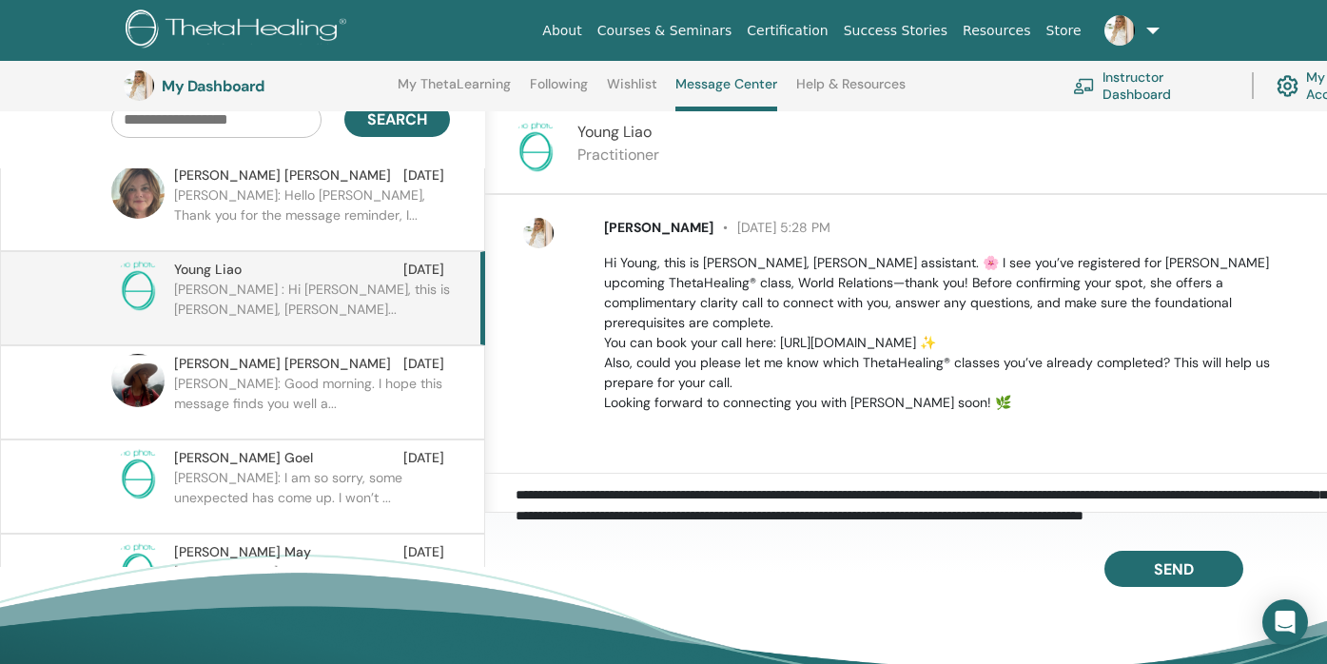
paste textarea "**********"
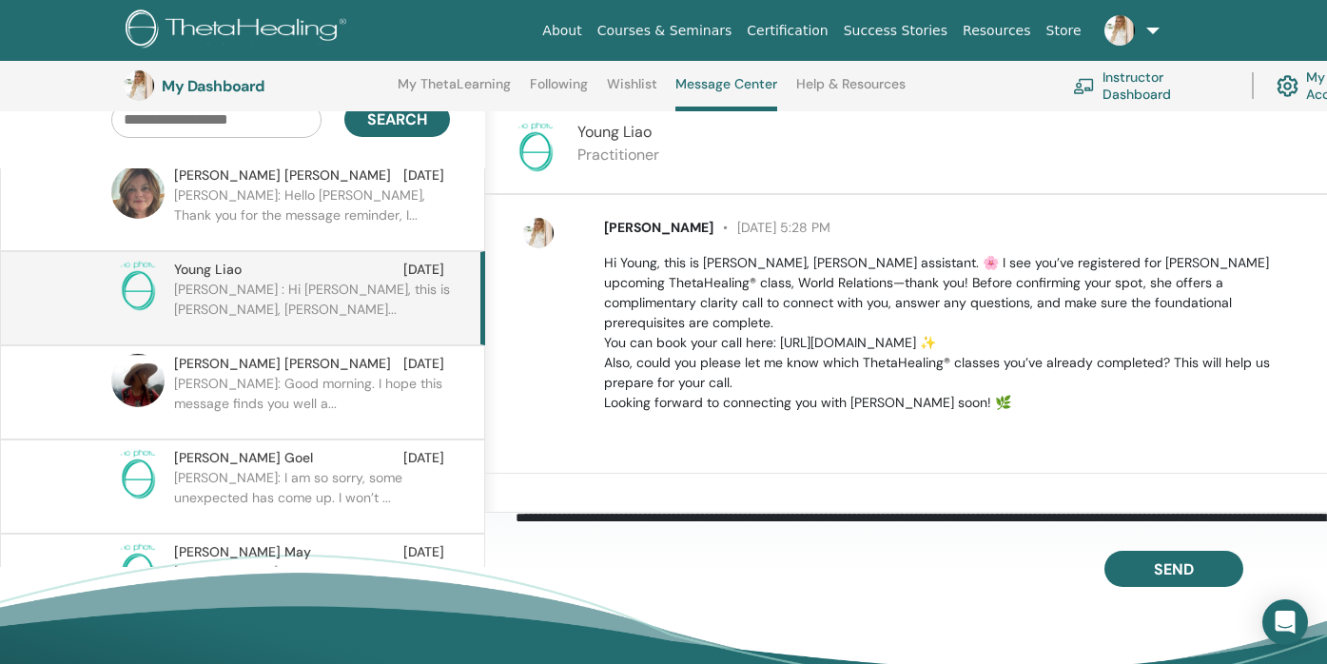
scroll to position [252, 0]
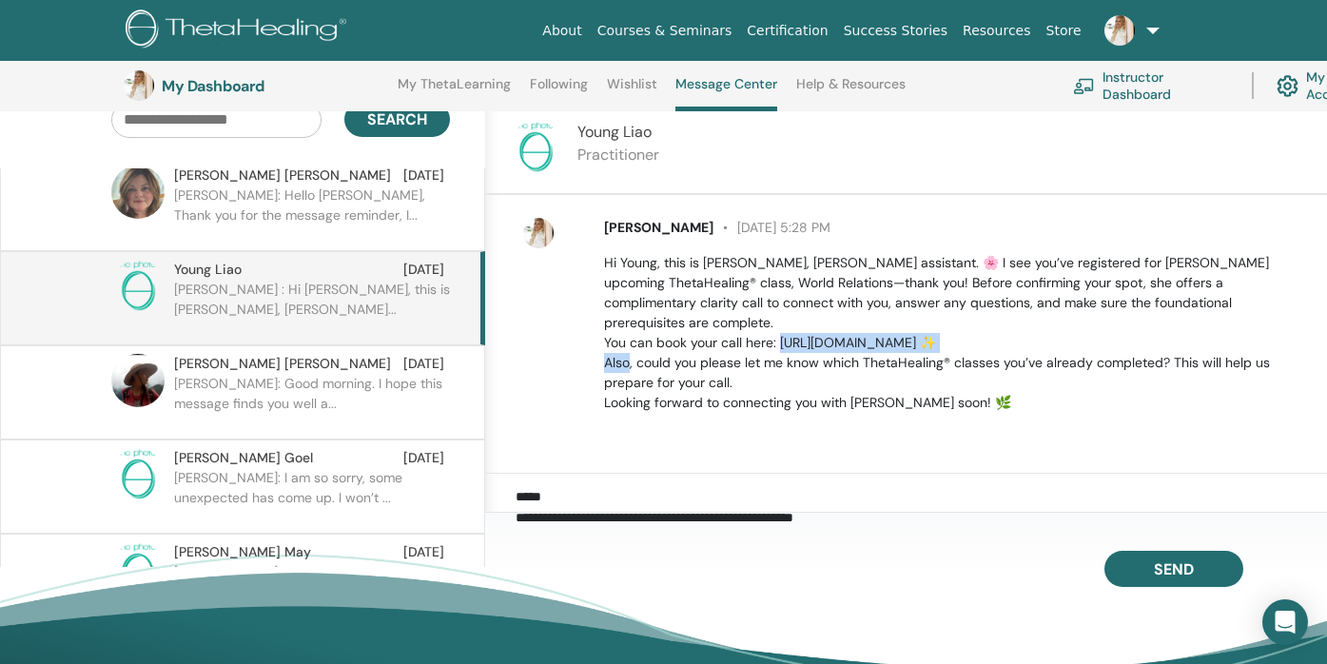
drag, startPoint x: 778, startPoint y: 325, endPoint x: 924, endPoint y: 324, distance: 145.5
click at [924, 324] on p "Hi Young, this is Daisy, Dr. Allison Snowden’s assistant. 🌸 I see you’ve regist…" at bounding box center [954, 333] width 701 height 160
copy p "ttps://l.bttr.to/IStcN ✨"
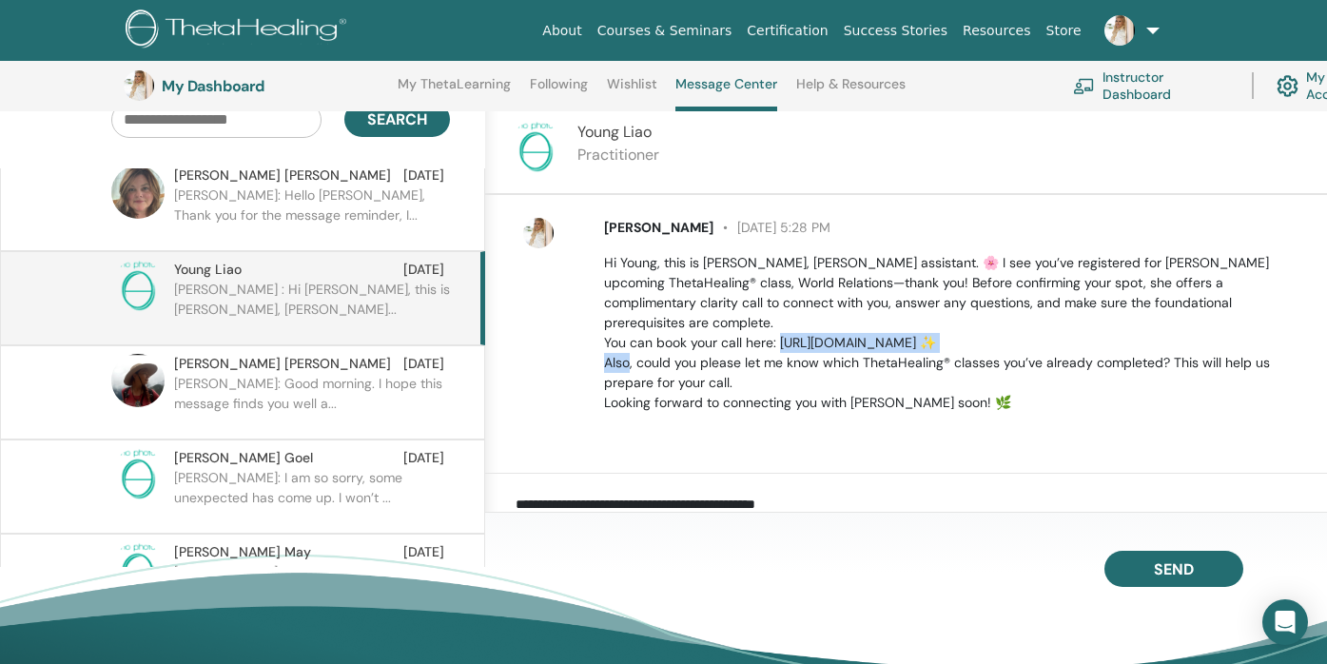
scroll to position [187, 0]
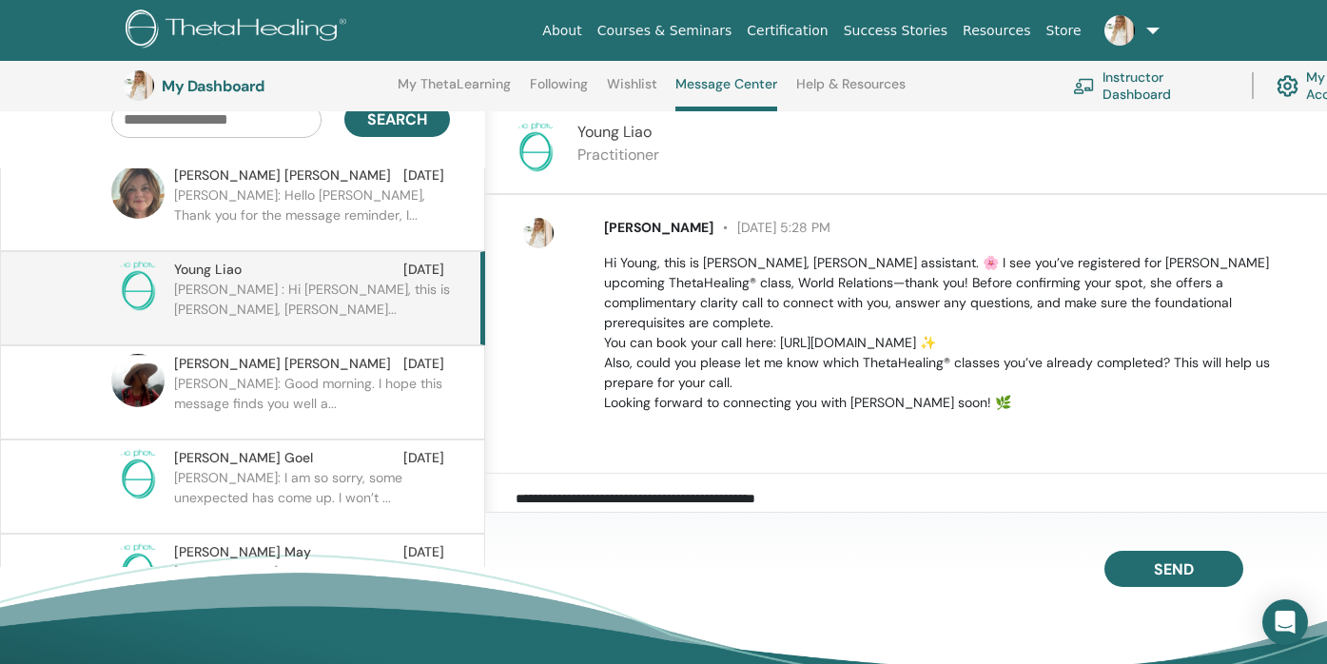
click at [1055, 499] on textarea "**********" at bounding box center [921, 506] width 811 height 39
paste textarea "**********"
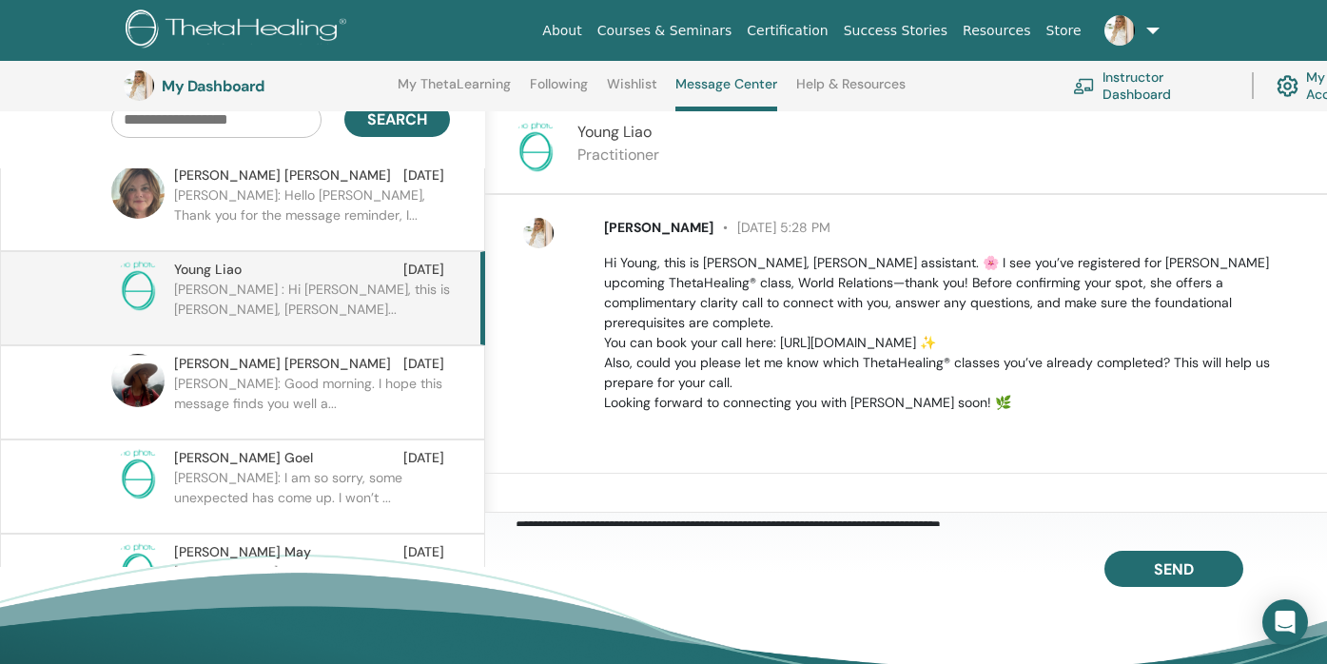
click at [1055, 502] on textarea "**********" at bounding box center [921, 506] width 811 height 39
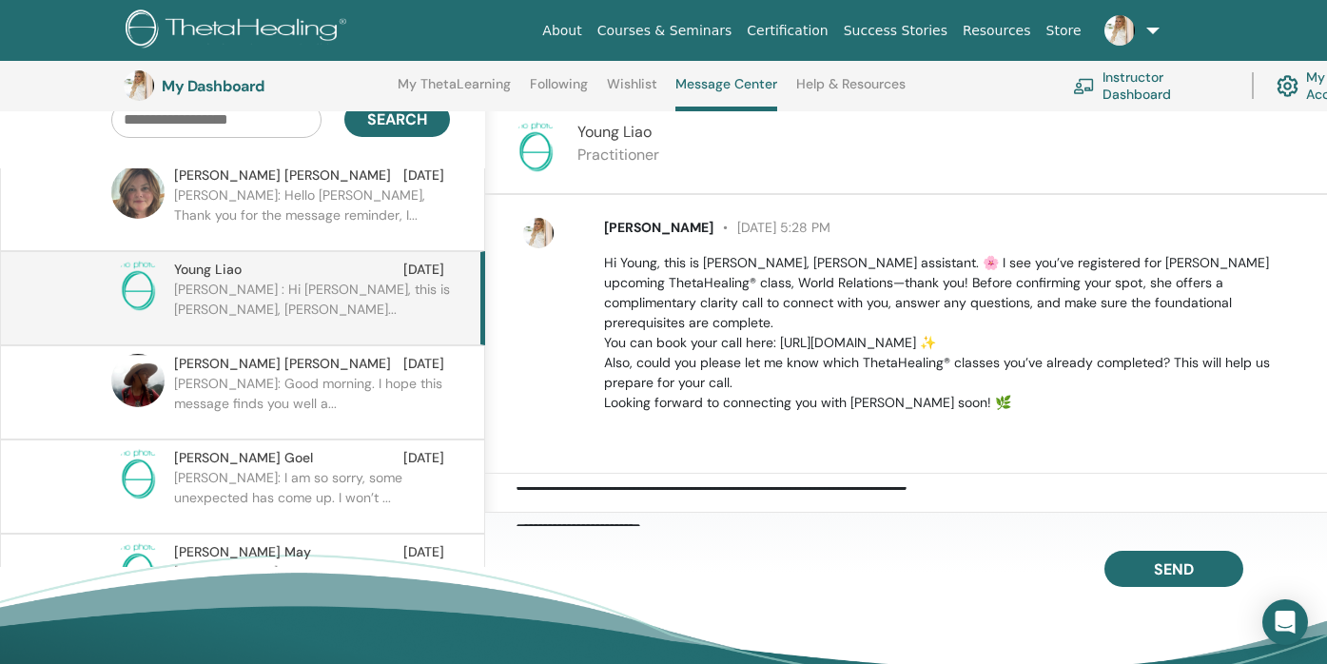
scroll to position [189, 0]
click at [1058, 496] on textarea "**********" at bounding box center [921, 506] width 811 height 39
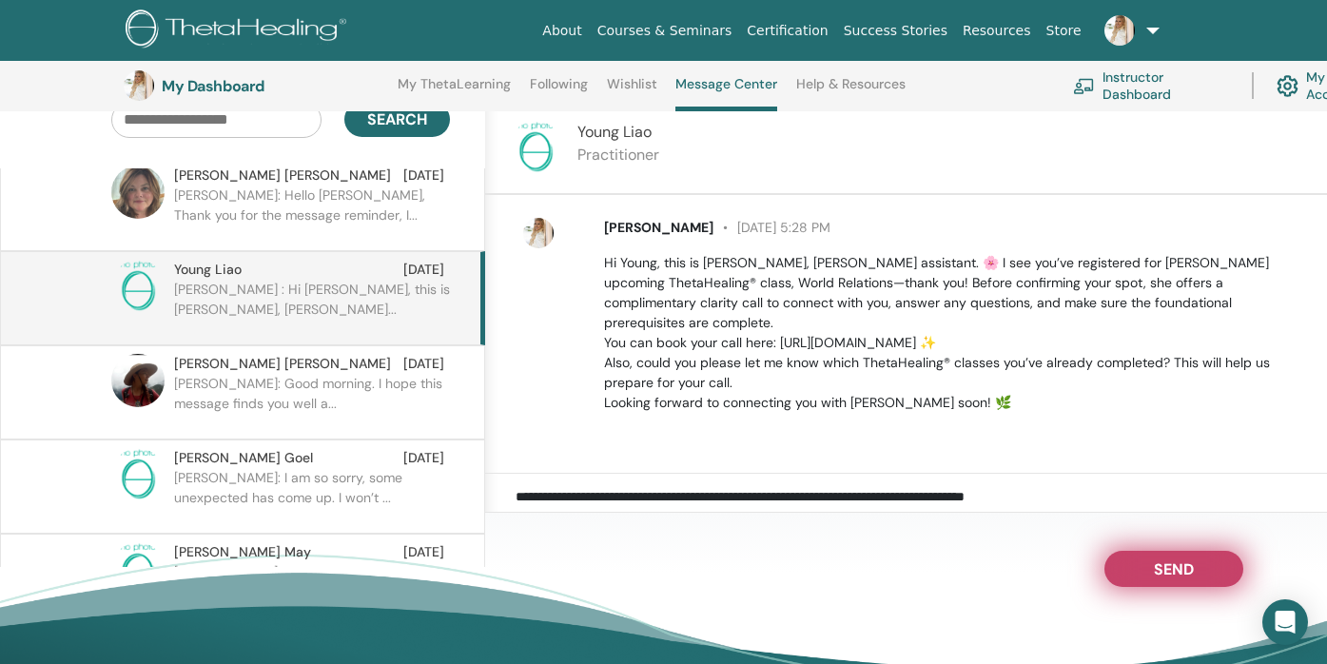
type textarea "**********"
click at [1136, 567] on button "Send" at bounding box center [1173, 569] width 139 height 36
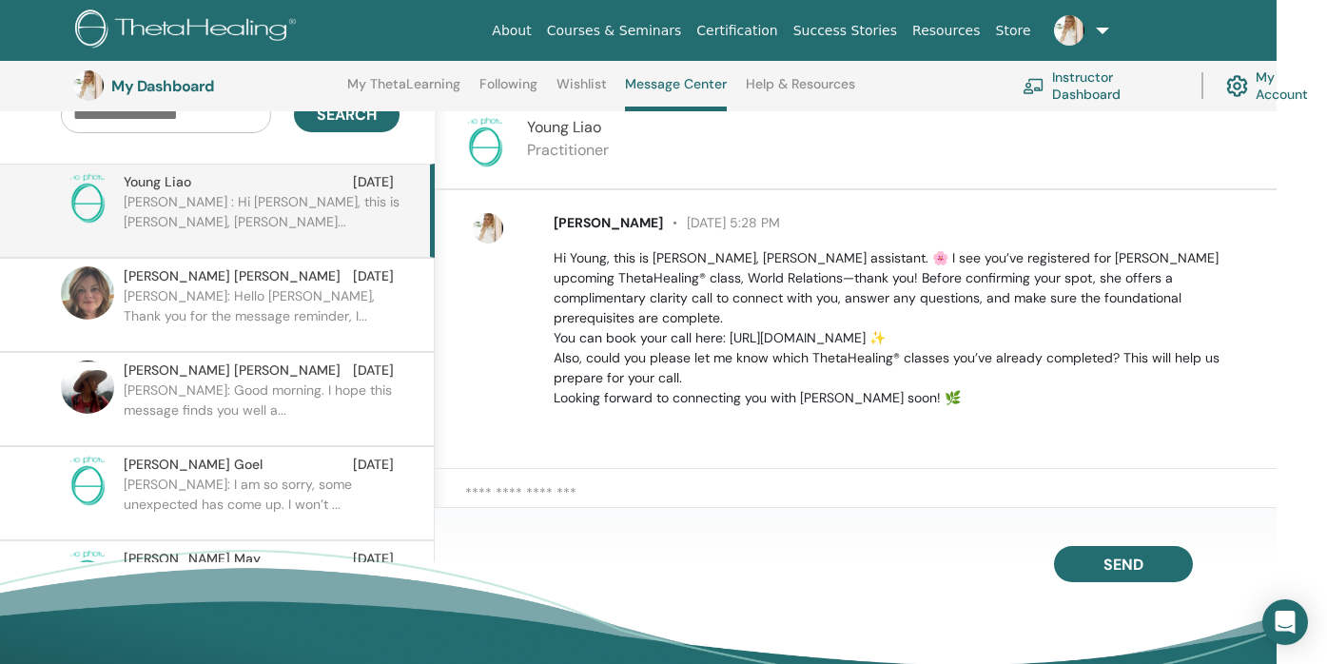
scroll to position [206, 50]
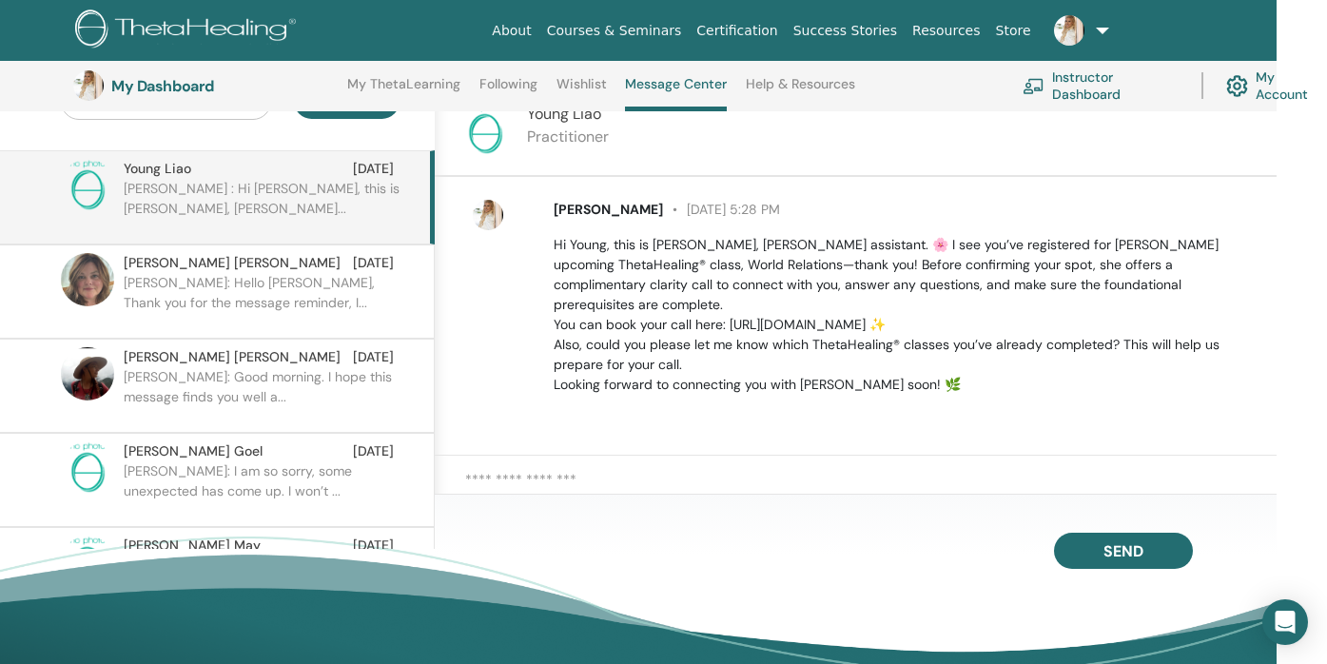
click at [256, 298] on p "Meredith: Hello Daisy, Thank you for the message reminder, I..." at bounding box center [262, 301] width 276 height 57
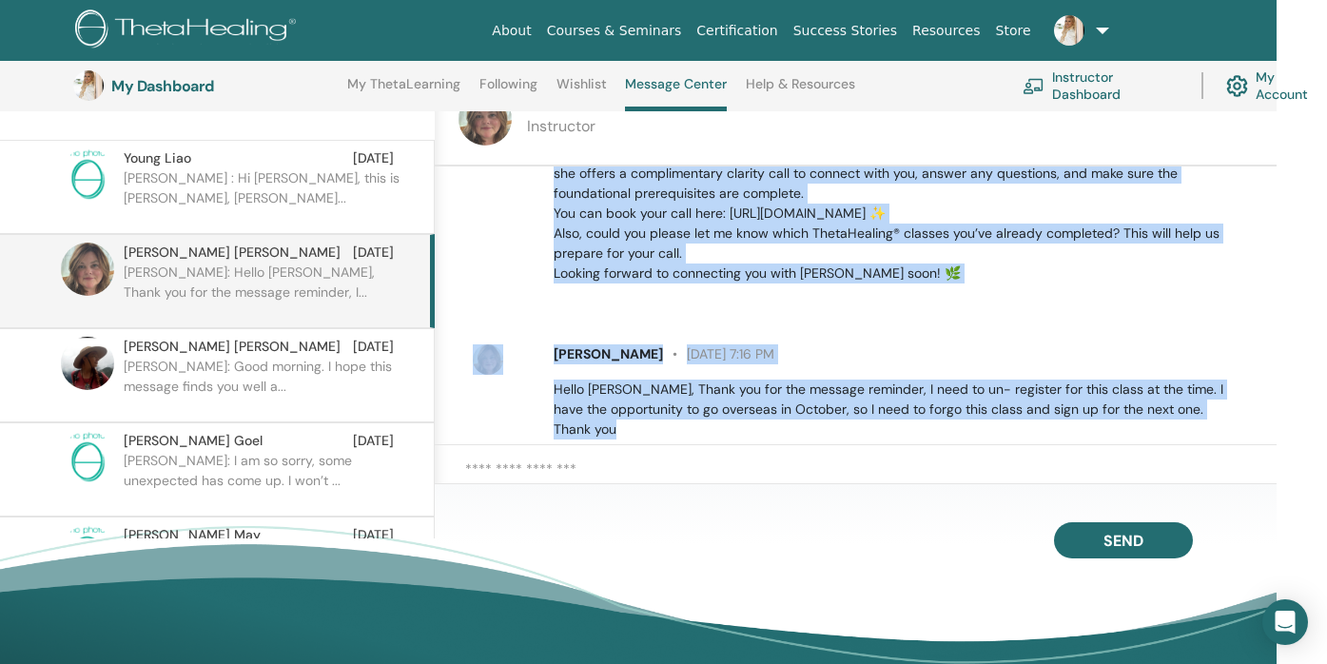
scroll to position [149, 0]
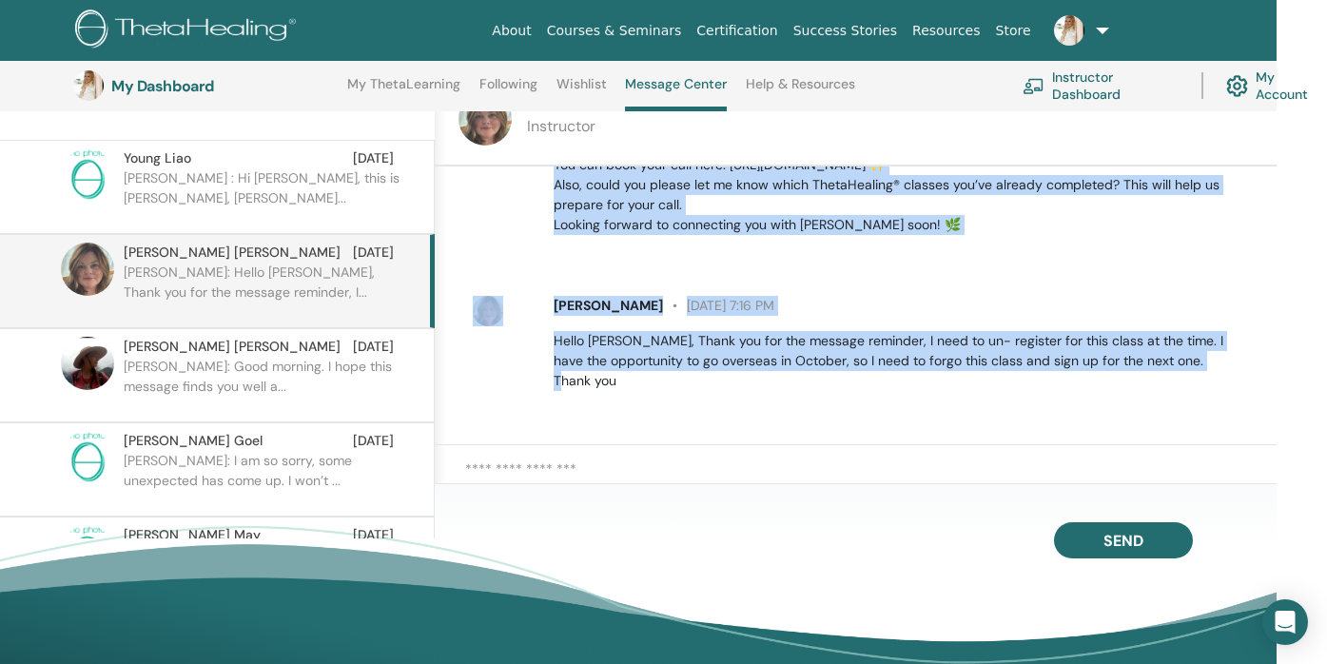
drag, startPoint x: 552, startPoint y: 225, endPoint x: 624, endPoint y: 420, distance: 208.0
click at [624, 420] on div "Dr. Allison Snowden August 19 at 5:30 PM Hi Meredith, this is Daisy, Dr. Alliso…" at bounding box center [856, 305] width 842 height 279
copy div "Hi Meredith, this is Daisy, Dr. Allison Snowden’s assistant. 🌸 I see you’ve reg…"
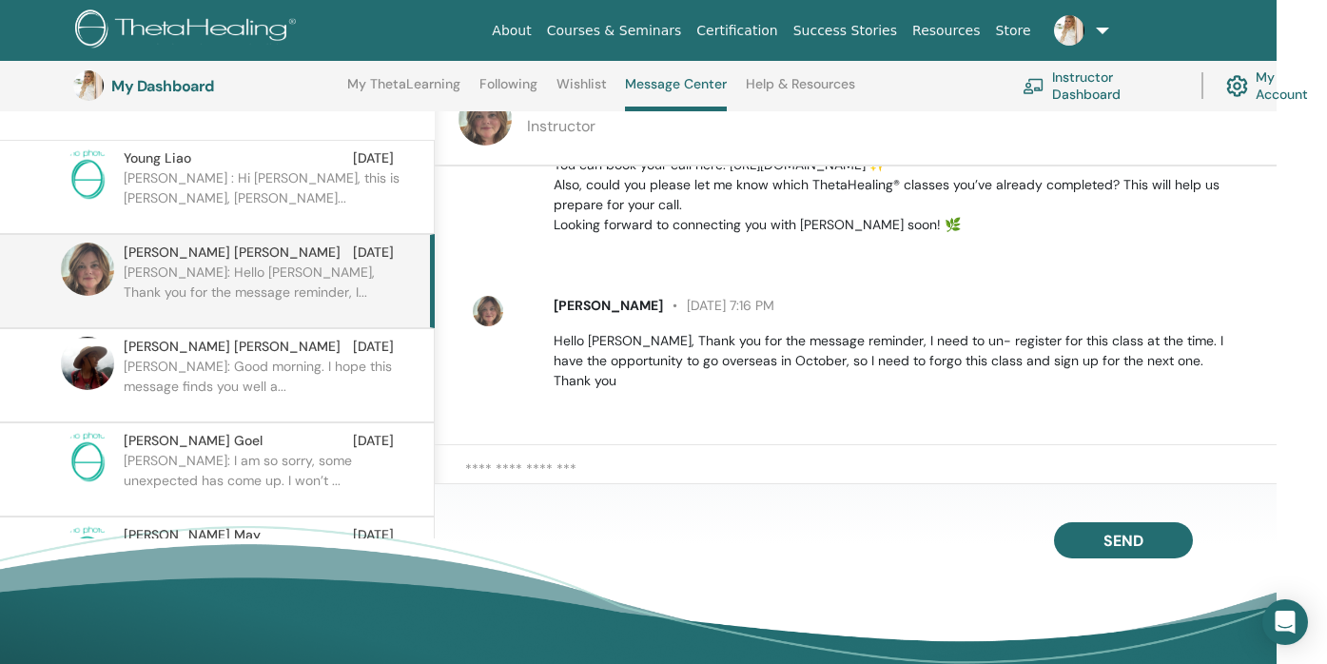
click at [646, 470] on textarea at bounding box center [870, 478] width 811 height 39
paste textarea "**********"
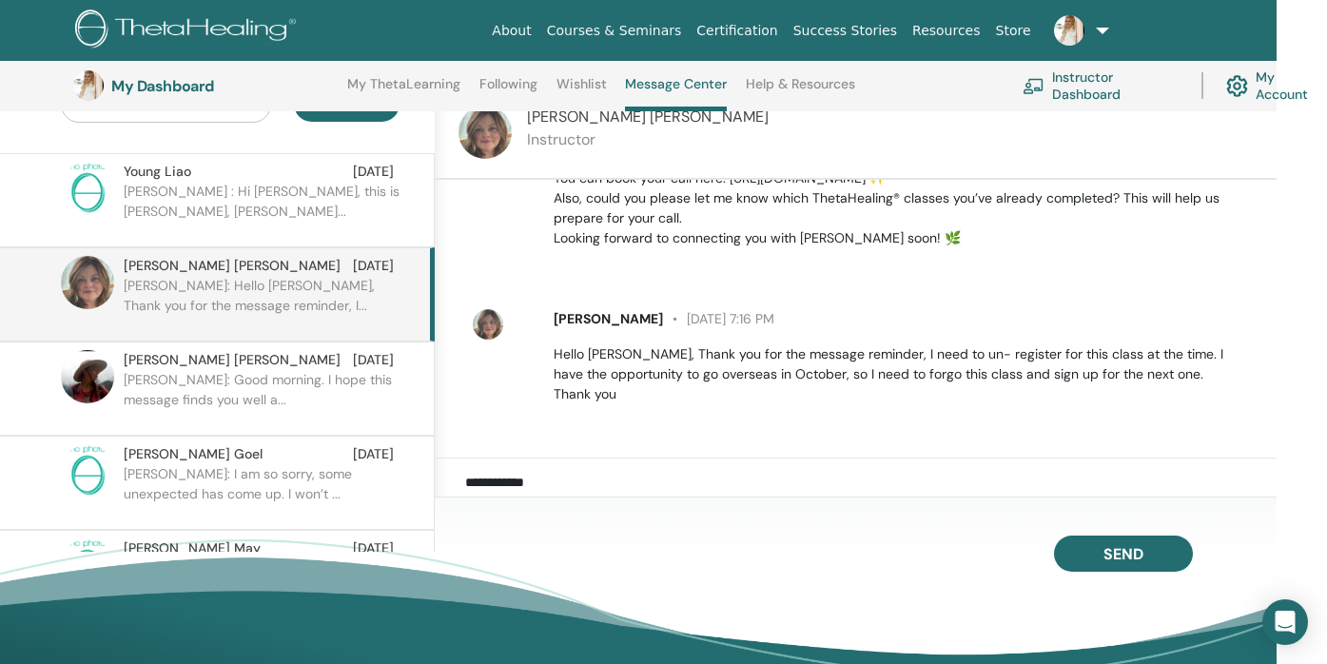
scroll to position [195, 50]
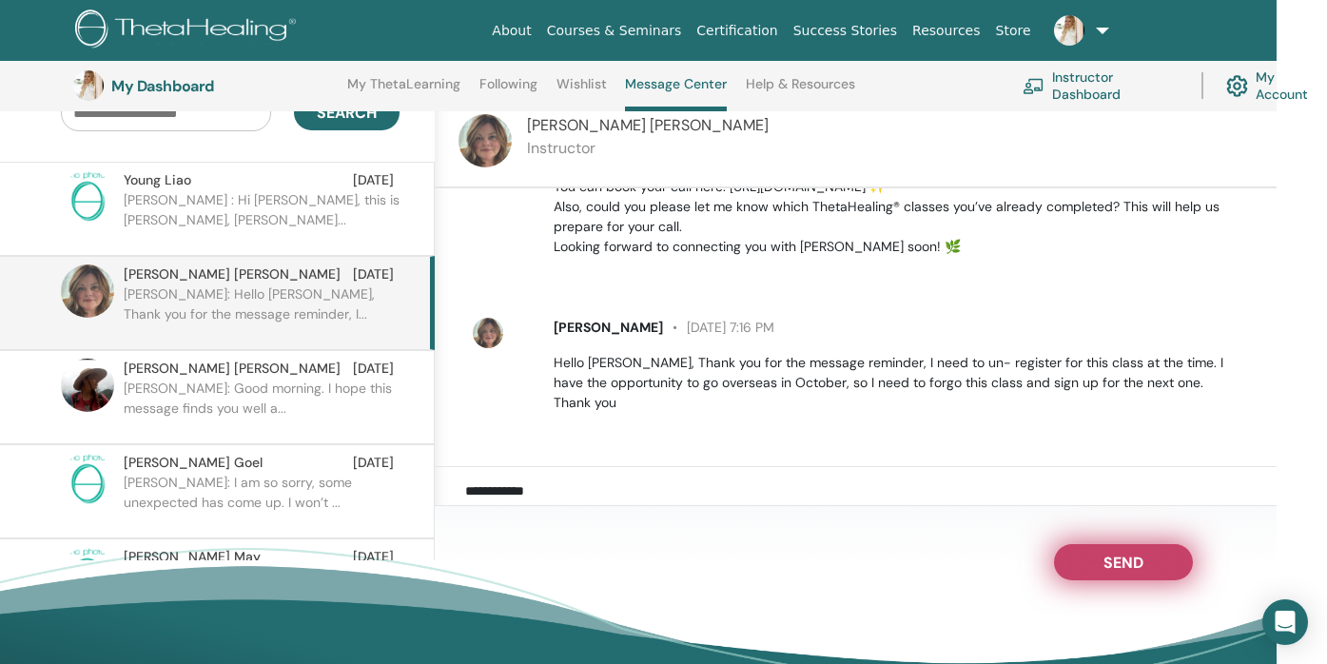
type textarea "**********"
click at [1104, 557] on span "Send" at bounding box center [1123, 559] width 40 height 13
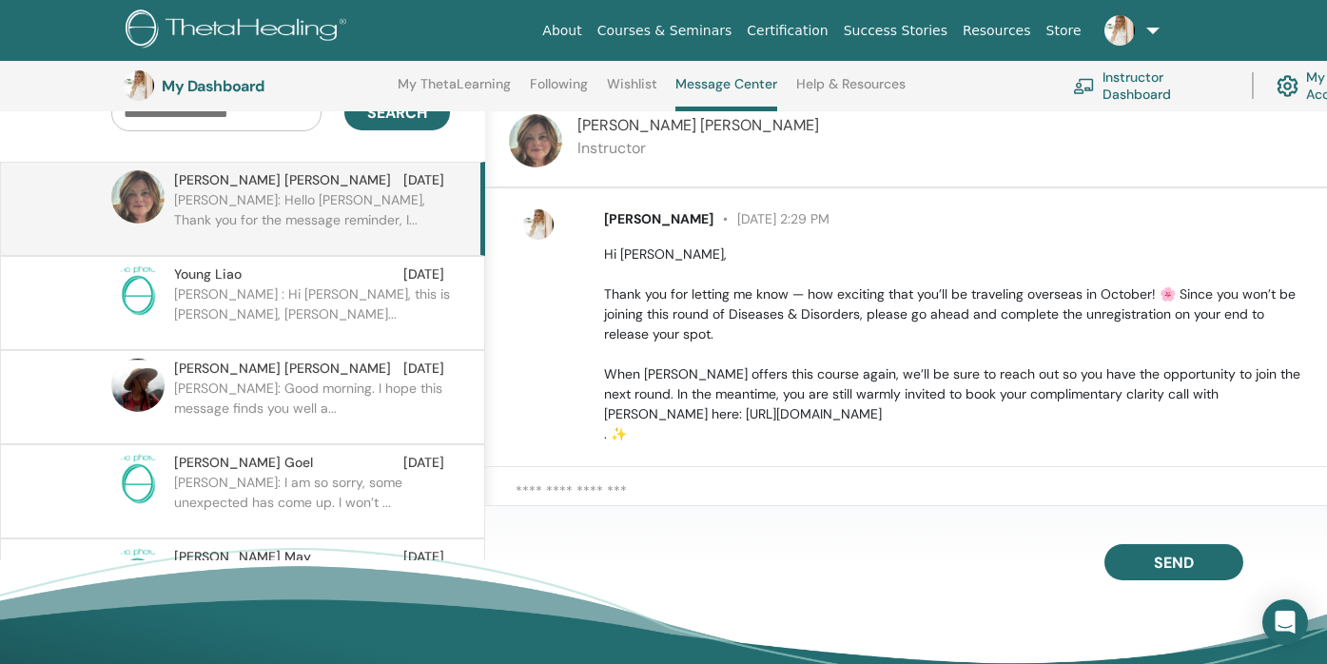
scroll to position [0, 0]
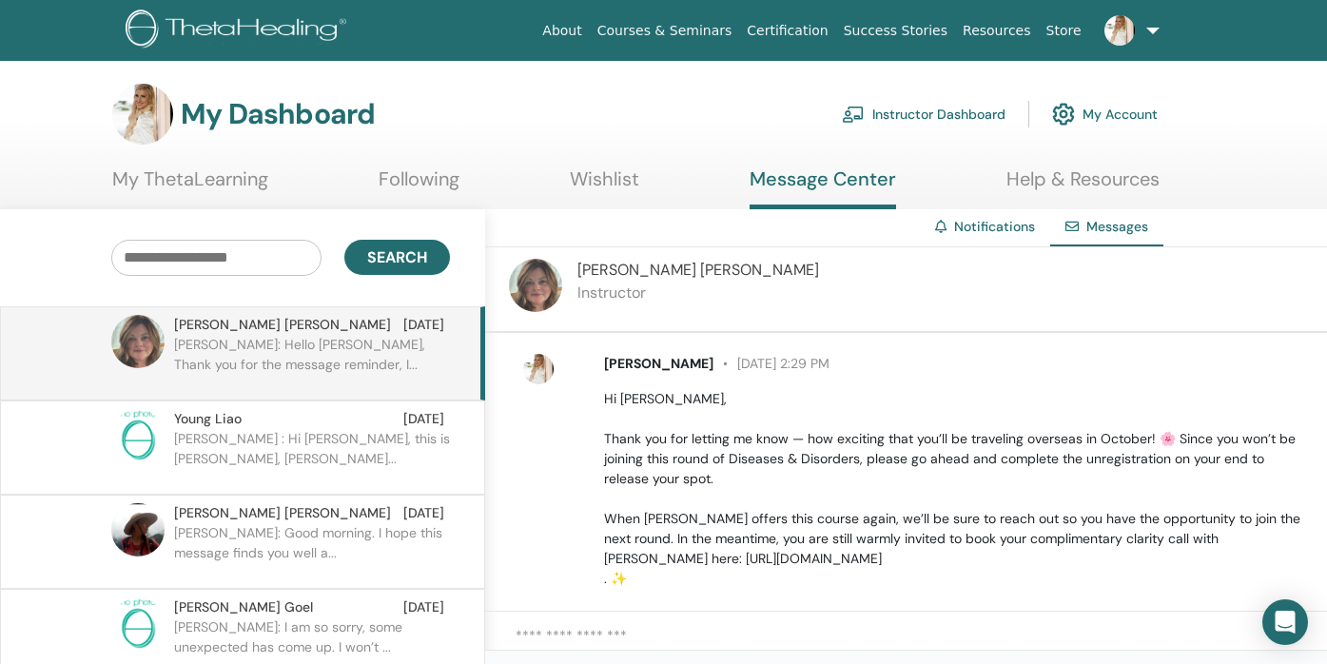
click at [885, 110] on link "Instructor Dashboard" at bounding box center [924, 114] width 164 height 42
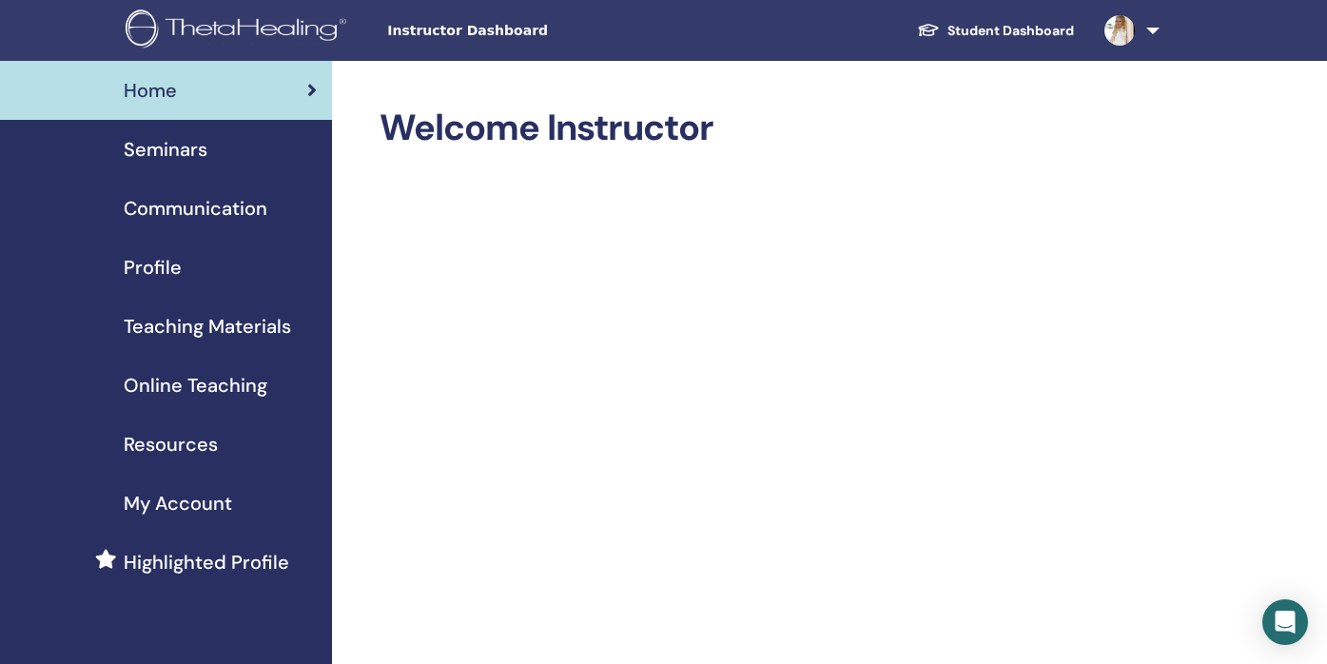
click at [159, 155] on span "Seminars" at bounding box center [166, 149] width 84 height 29
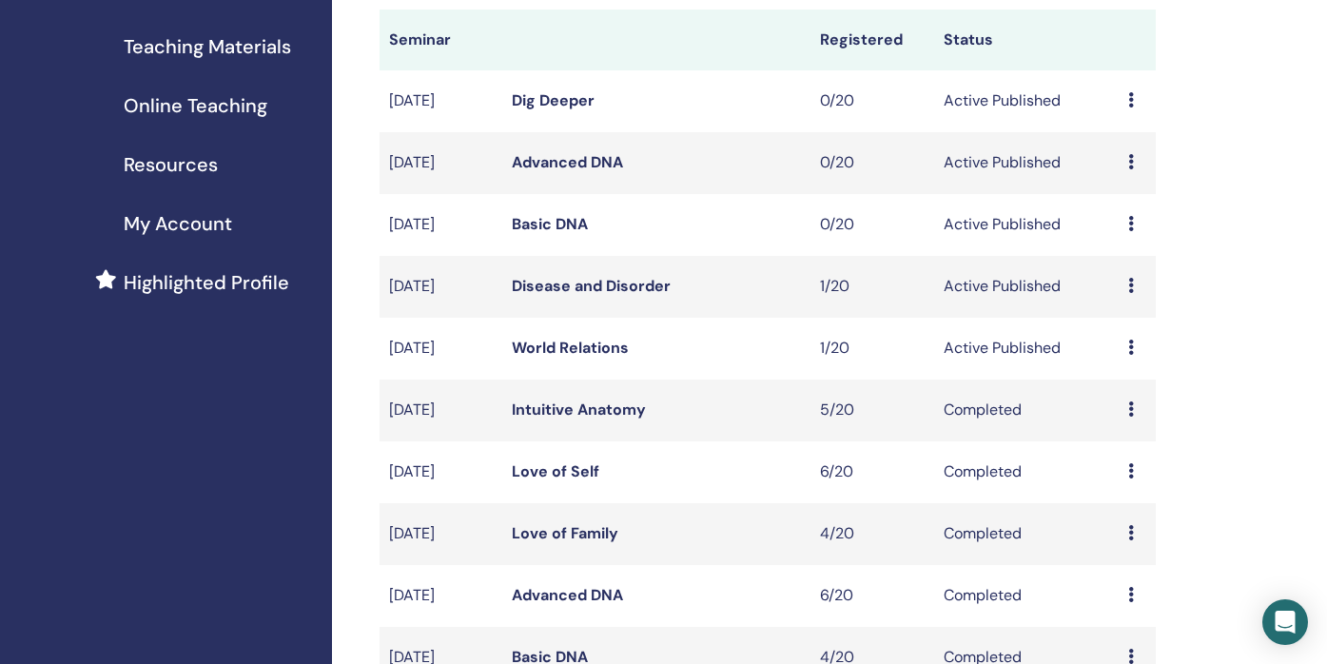
scroll to position [283, 0]
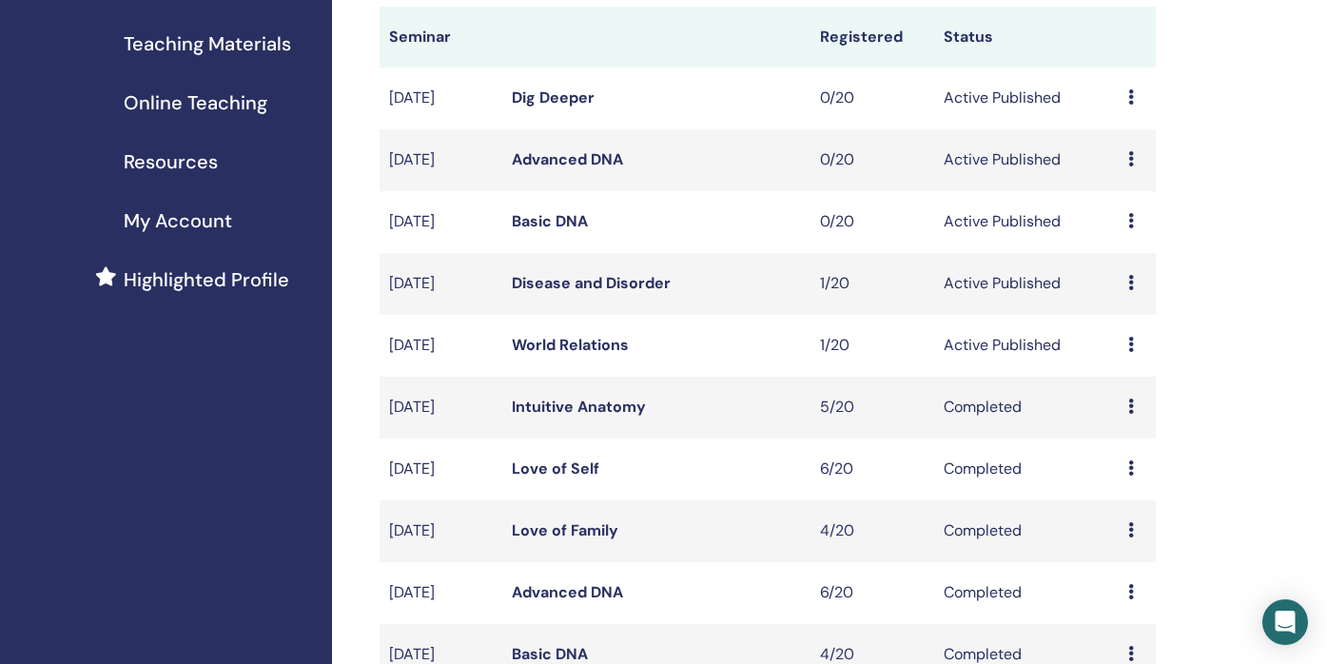
click at [1132, 286] on icon at bounding box center [1131, 282] width 6 height 15
click at [1139, 361] on link "Attendees" at bounding box center [1130, 359] width 72 height 20
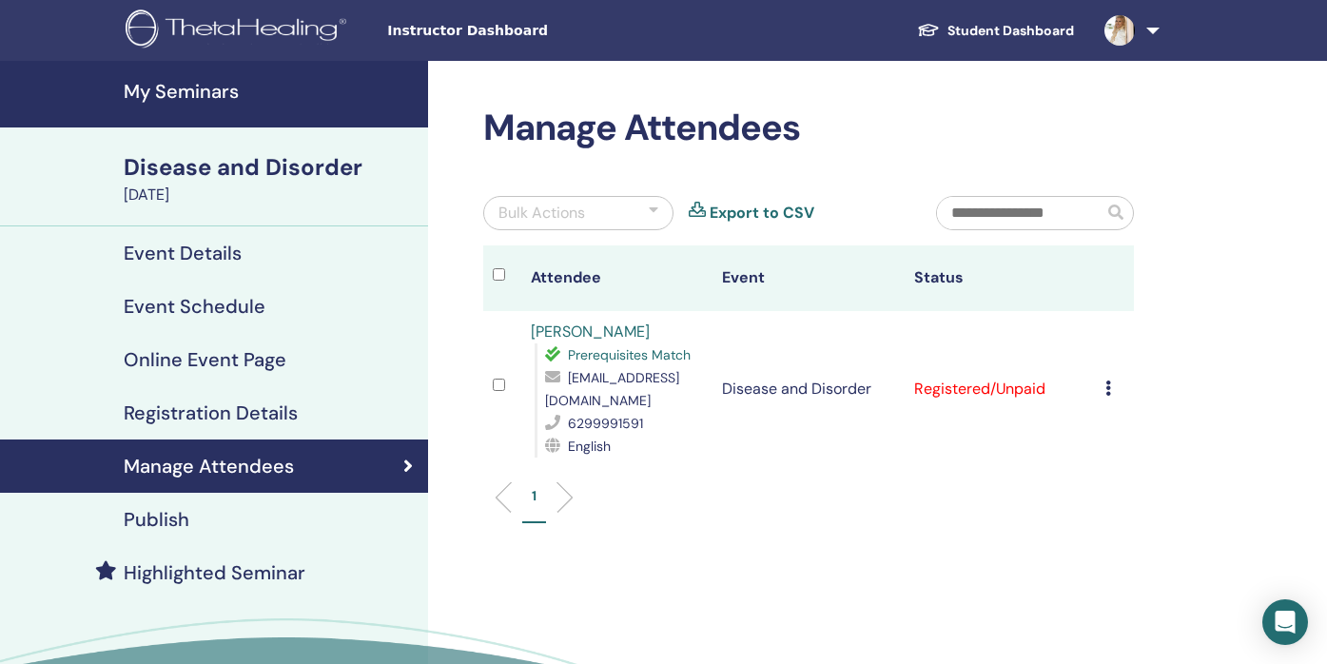
click at [1105, 388] on icon at bounding box center [1108, 388] width 6 height 15
